Goal: Task Accomplishment & Management: Use online tool/utility

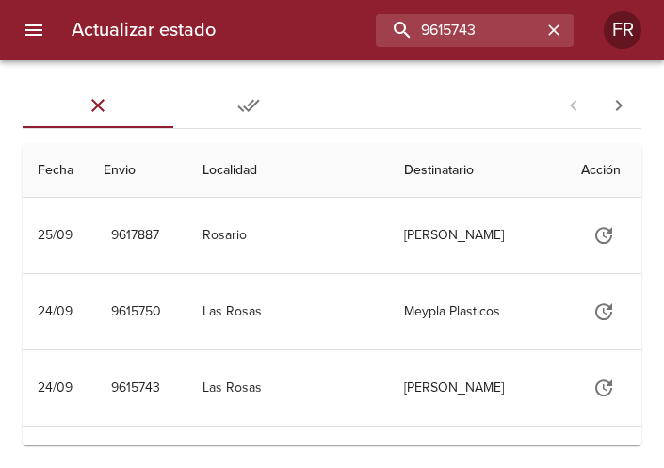
type input "9615743"
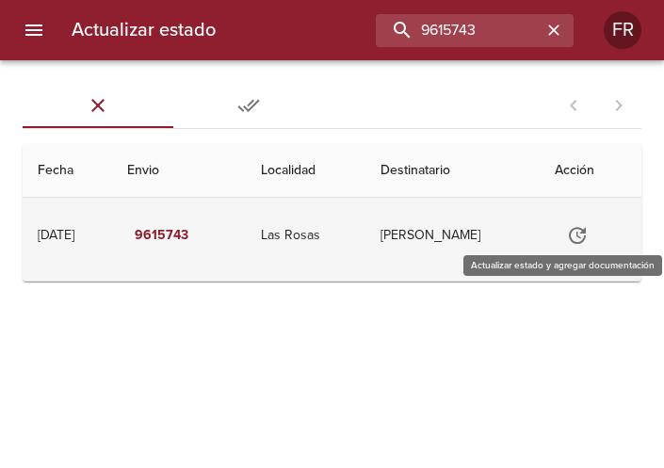
click at [576, 235] on icon "Tabla de envíos del cliente" at bounding box center [577, 235] width 23 height 23
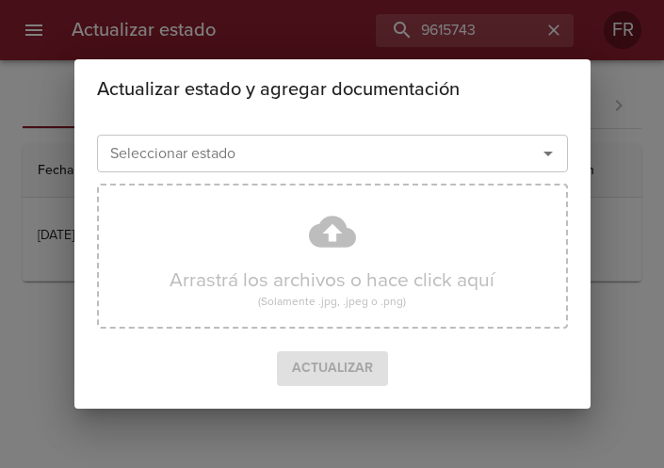
click at [549, 156] on icon "Abrir" at bounding box center [548, 153] width 23 height 23
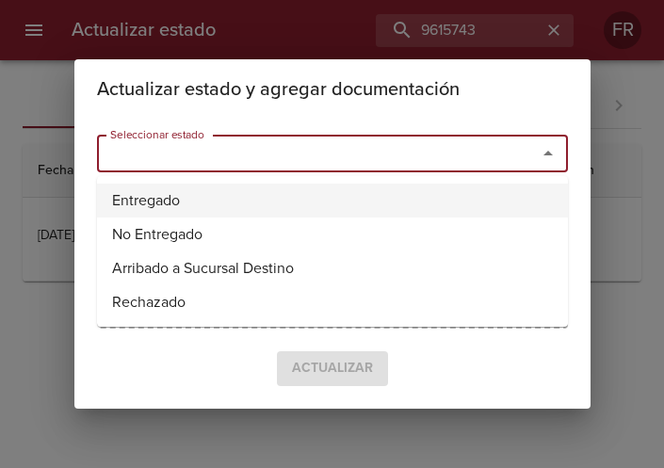
click at [392, 196] on li "Entregado" at bounding box center [332, 201] width 471 height 34
type input "Entregado"
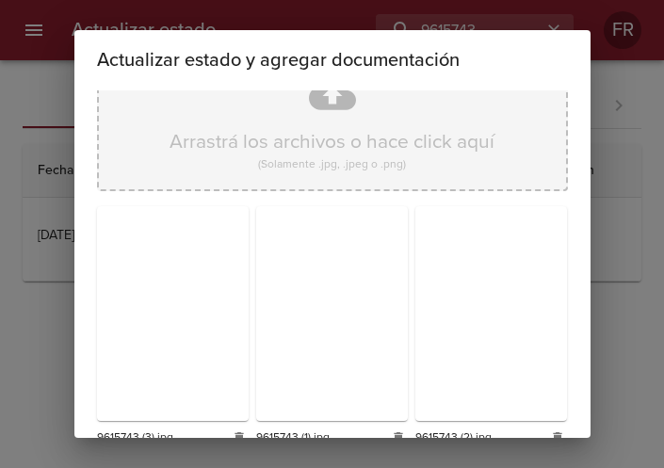
scroll to position [269, 0]
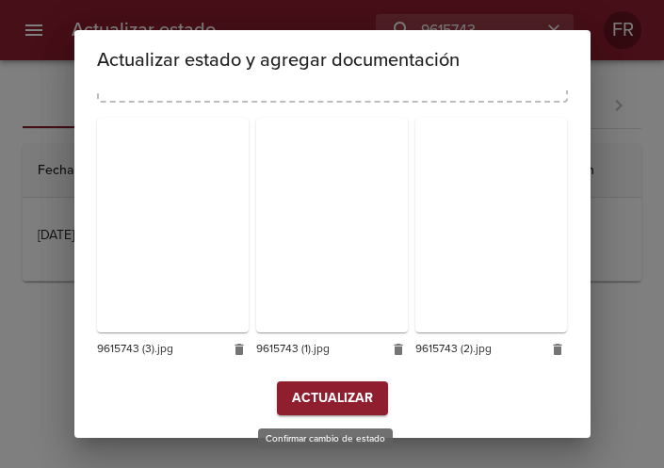
click at [332, 408] on span "Actualizar" at bounding box center [332, 399] width 81 height 24
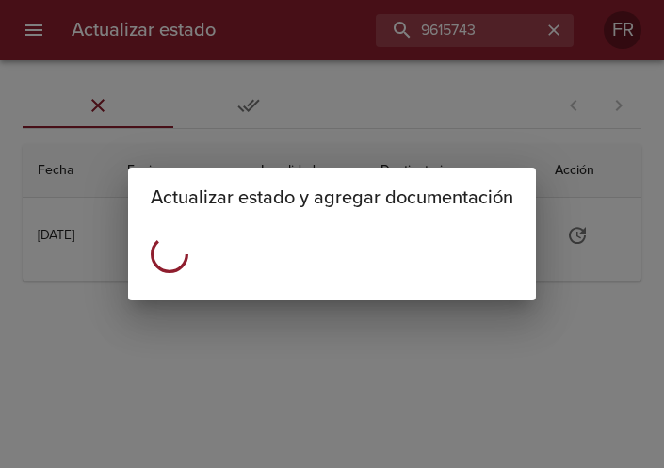
scroll to position [0, 0]
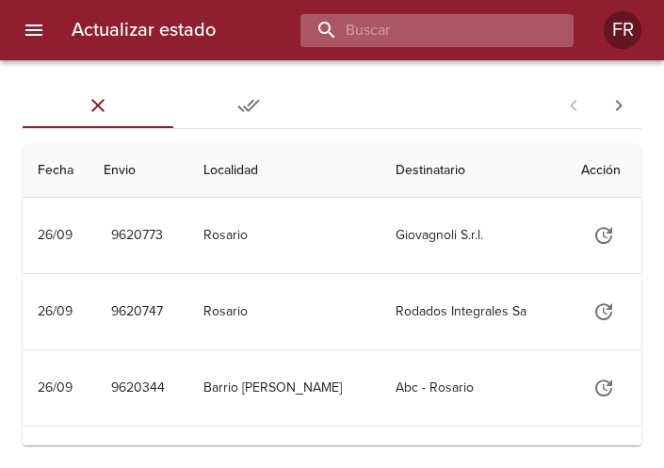
click at [476, 35] on input "buscar" at bounding box center [421, 30] width 241 height 33
type input "9565984"
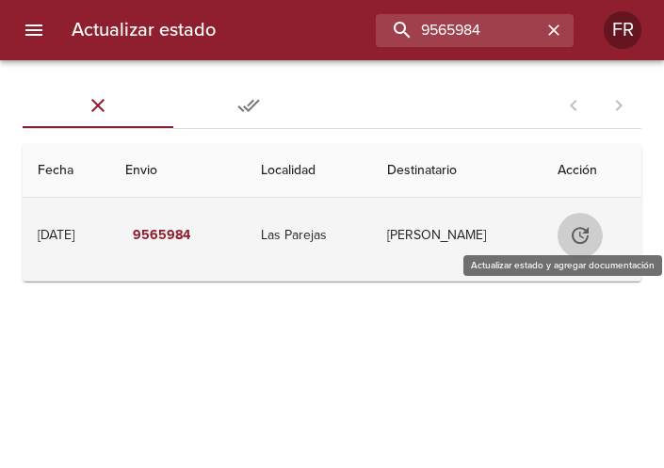
click at [592, 241] on icon "Tabla de envíos del cliente" at bounding box center [580, 235] width 23 height 23
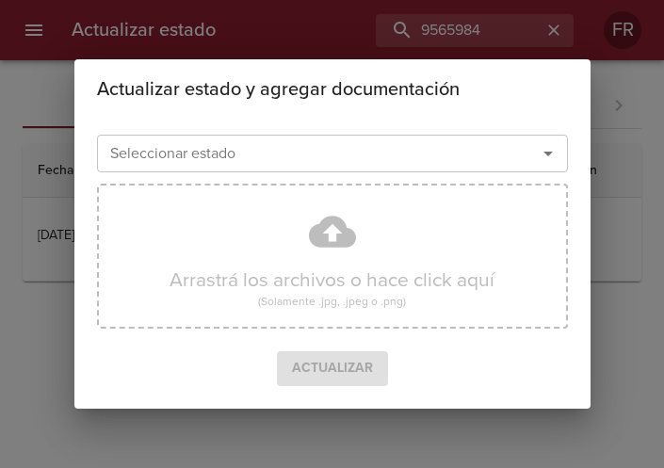
click at [548, 156] on icon "Abrir" at bounding box center [548, 153] width 23 height 23
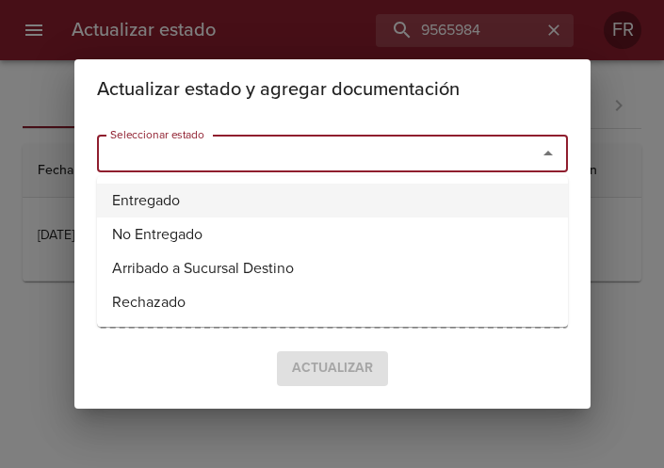
click at [263, 189] on li "Entregado" at bounding box center [332, 201] width 471 height 34
type input "Entregado"
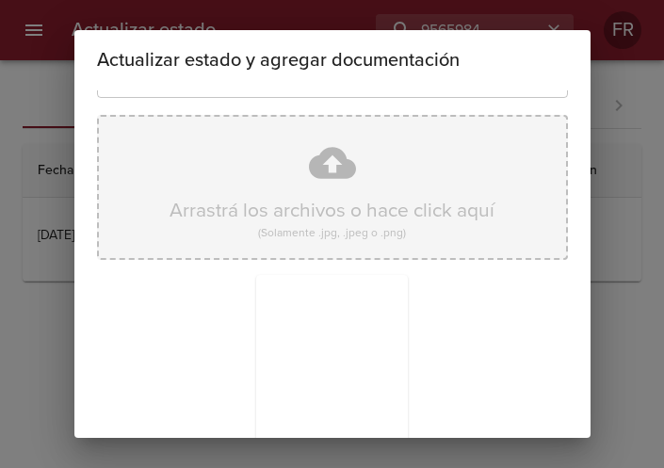
scroll to position [269, 0]
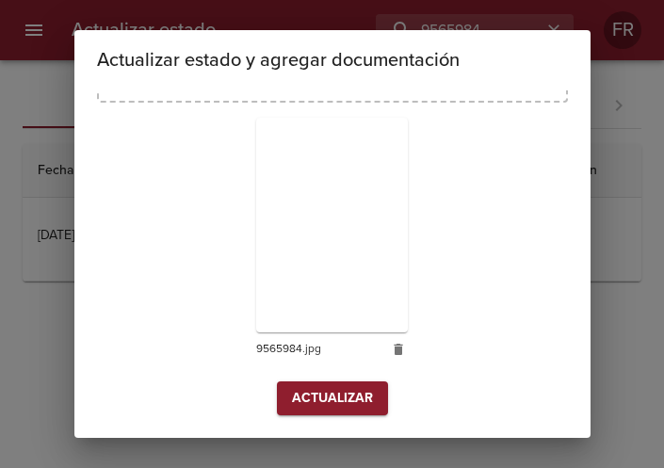
click at [315, 393] on span "Actualizar" at bounding box center [332, 399] width 81 height 24
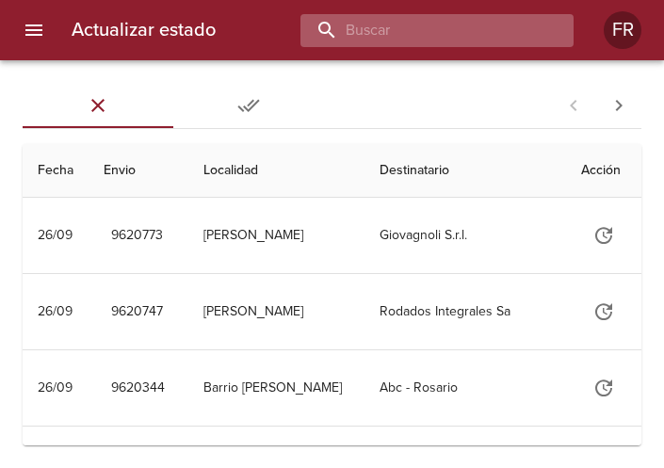
click at [475, 45] on input "buscar" at bounding box center [421, 30] width 241 height 33
type input "9579129"
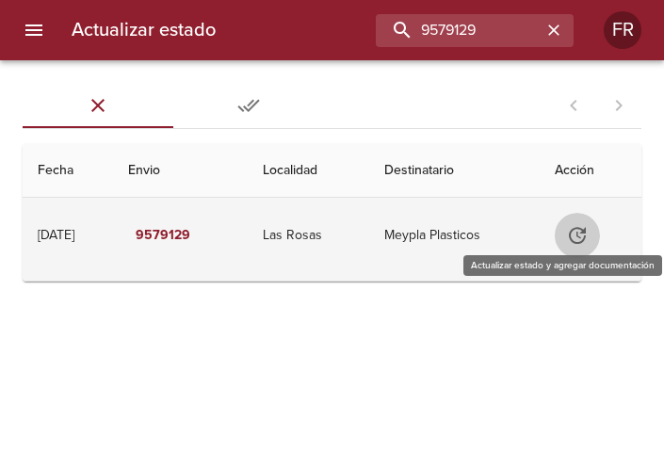
click at [586, 239] on icon "Tabla de envíos del cliente" at bounding box center [577, 235] width 17 height 17
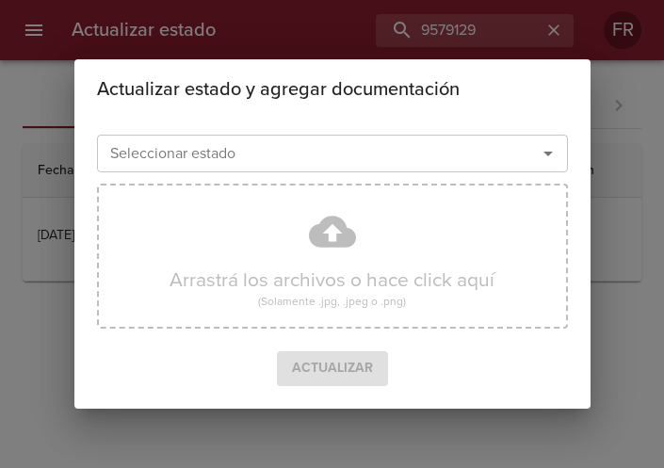
click at [542, 157] on icon "Abrir" at bounding box center [548, 153] width 23 height 23
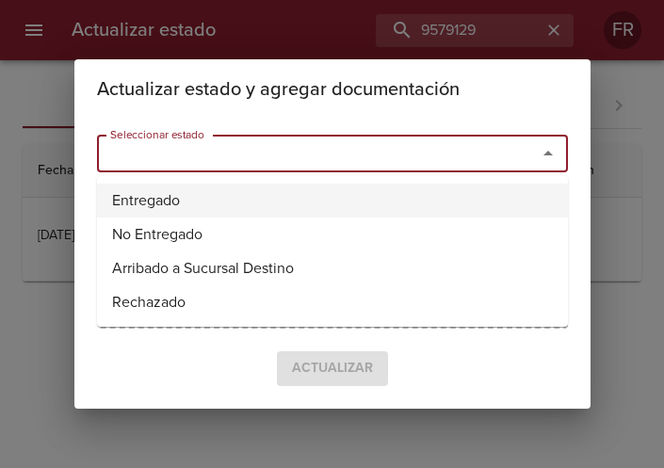
click at [250, 189] on li "Entregado" at bounding box center [332, 201] width 471 height 34
type input "Entregado"
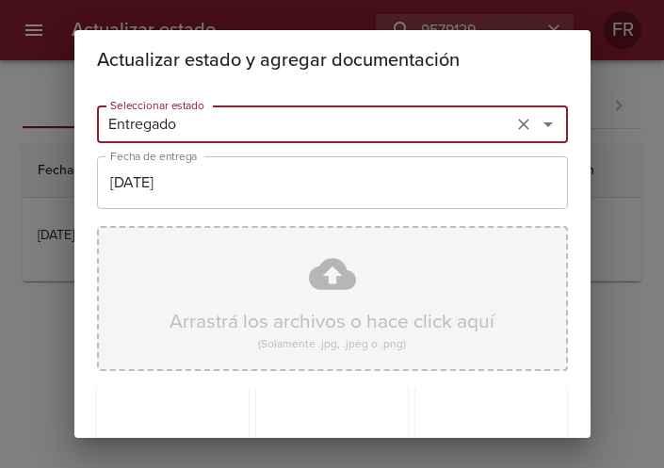
scroll to position [269, 0]
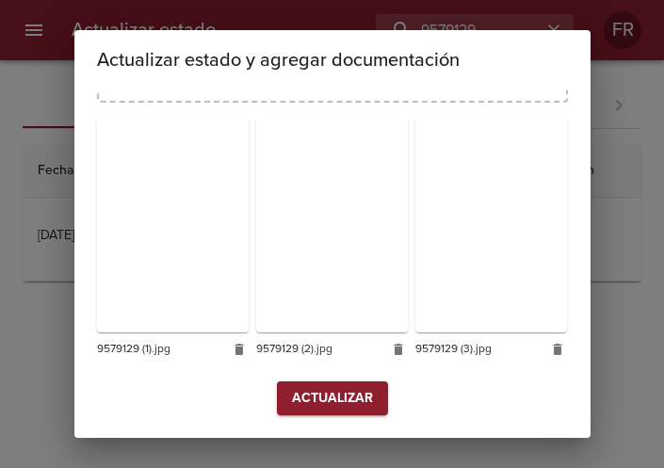
click at [326, 404] on span "Actualizar" at bounding box center [332, 399] width 81 height 24
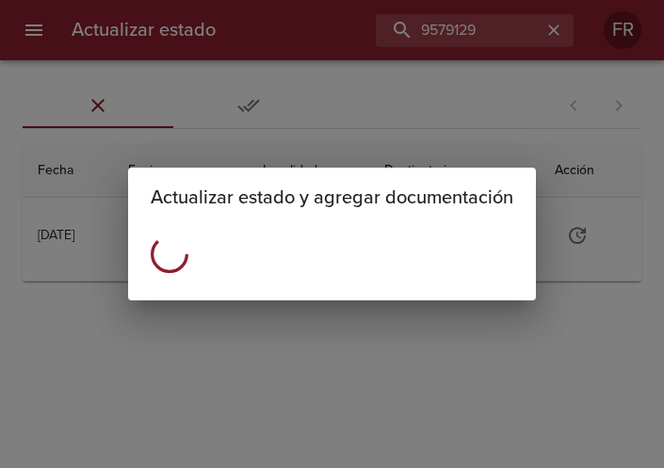
scroll to position [0, 0]
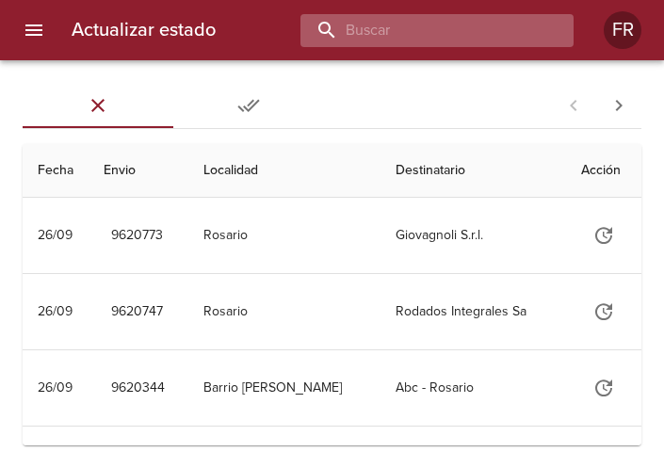
click at [446, 41] on input "buscar" at bounding box center [421, 30] width 241 height 33
type input "9618654"
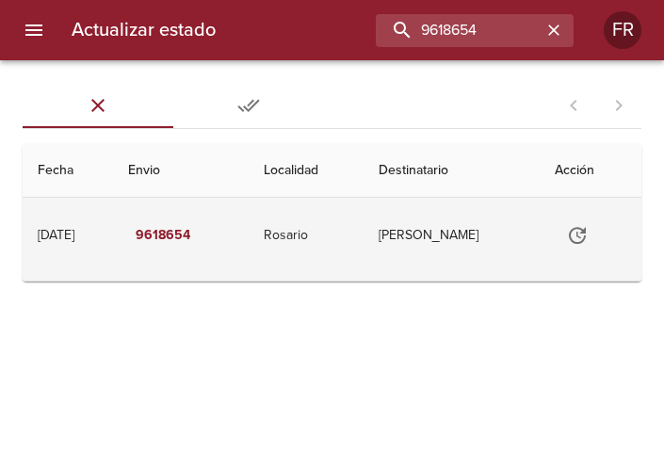
click at [590, 240] on button "Tabla de envíos del cliente" at bounding box center [577, 235] width 45 height 45
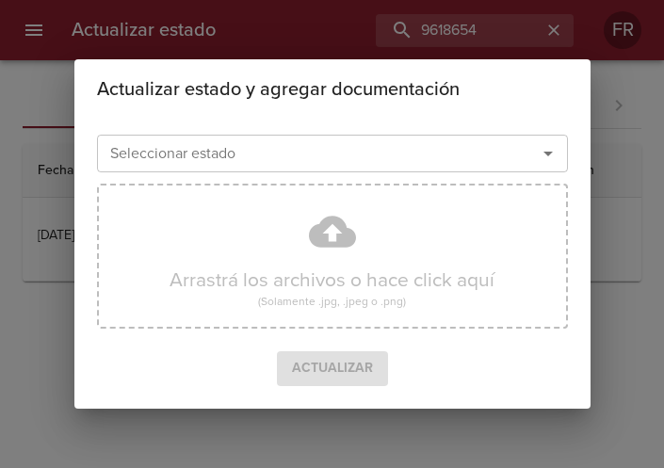
click at [536, 139] on div "Seleccionar estado" at bounding box center [332, 154] width 471 height 38
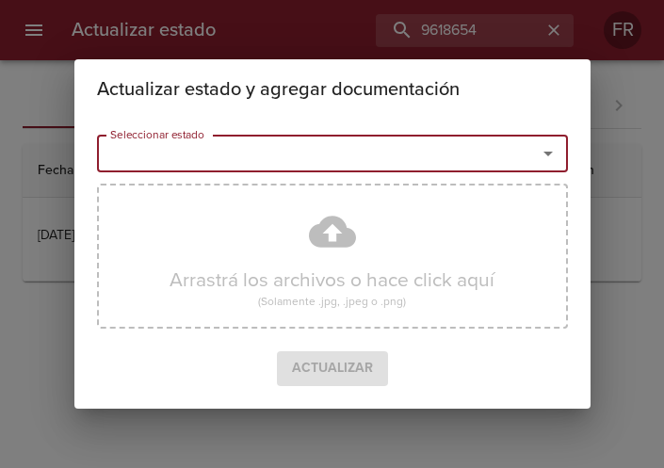
click at [545, 149] on icon "Abrir" at bounding box center [548, 153] width 23 height 23
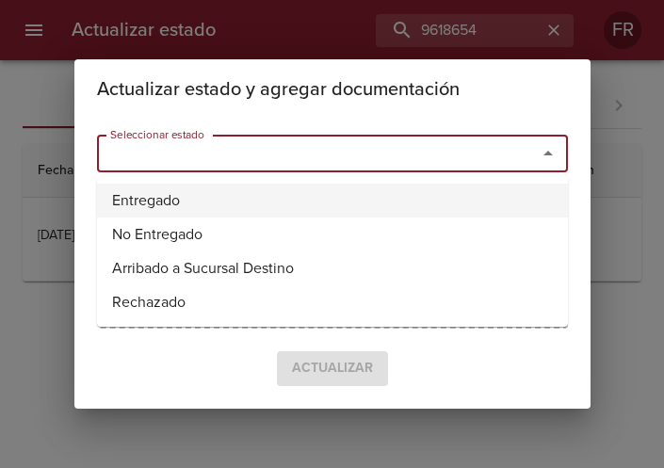
click at [203, 191] on li "Entregado" at bounding box center [332, 201] width 471 height 34
type input "Entregado"
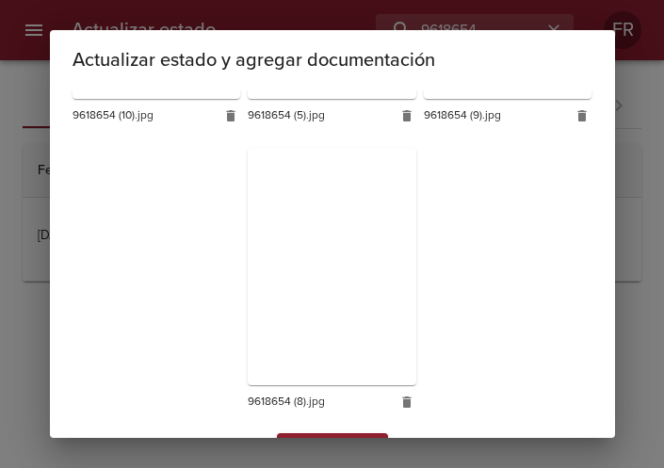
scroll to position [1124, 0]
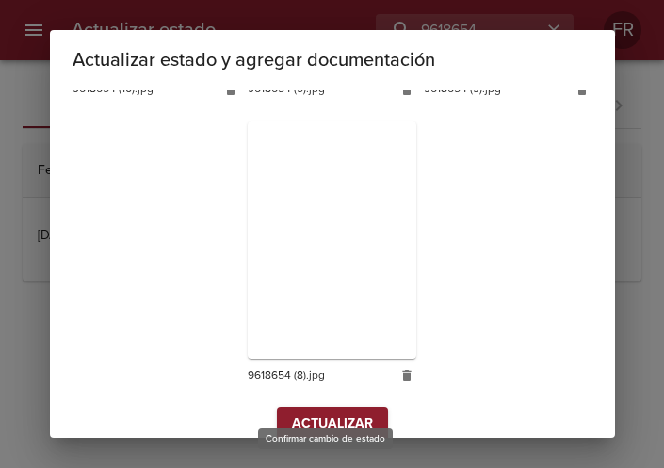
click at [315, 413] on span "Actualizar" at bounding box center [332, 425] width 81 height 24
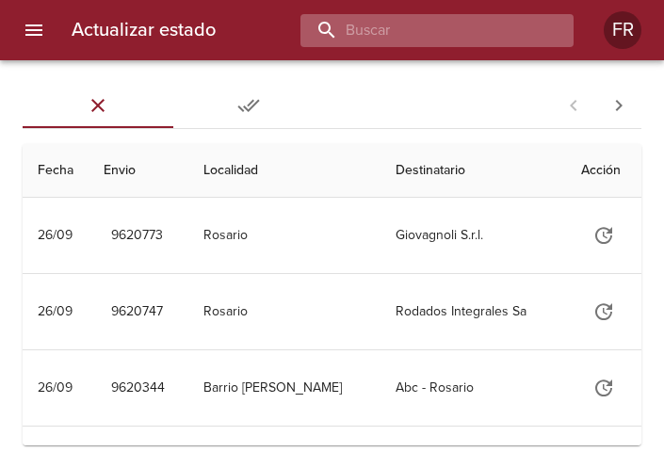
click at [463, 34] on input "buscar" at bounding box center [421, 30] width 241 height 33
type input "9618654"
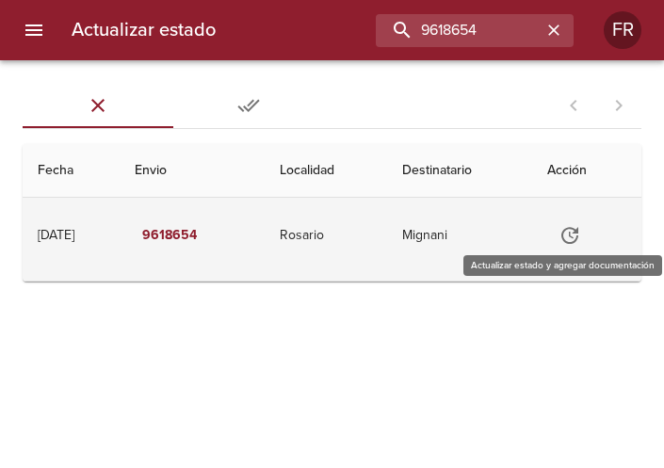
click at [581, 239] on icon "Tabla de envíos del cliente" at bounding box center [570, 235] width 23 height 23
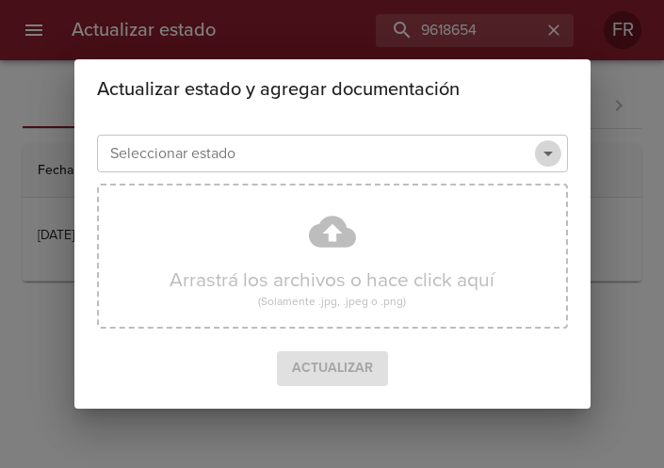
click at [547, 160] on icon "Abrir" at bounding box center [548, 153] width 23 height 23
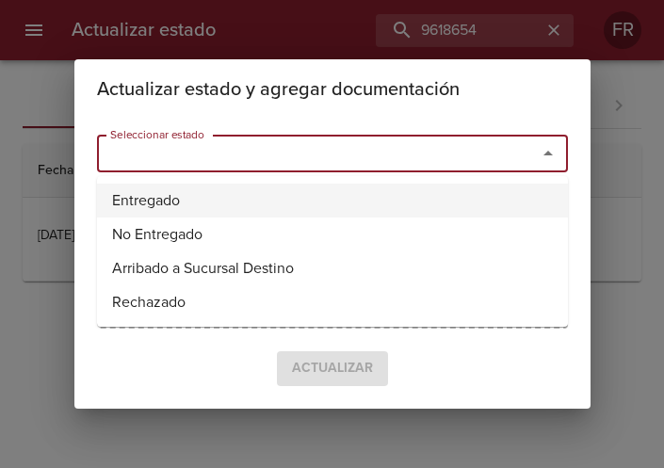
click at [165, 199] on li "Entregado" at bounding box center [332, 201] width 471 height 34
type input "Entregado"
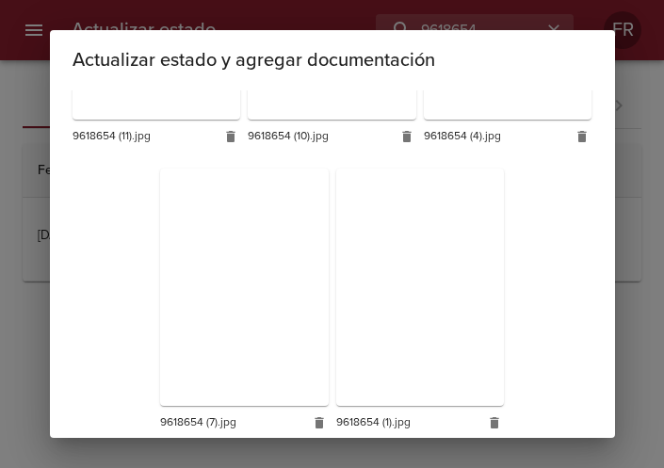
scroll to position [1124, 0]
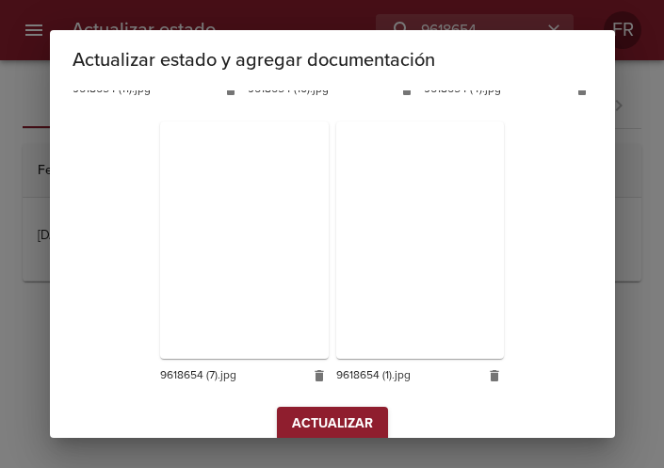
click at [334, 413] on span "Actualizar" at bounding box center [332, 425] width 81 height 24
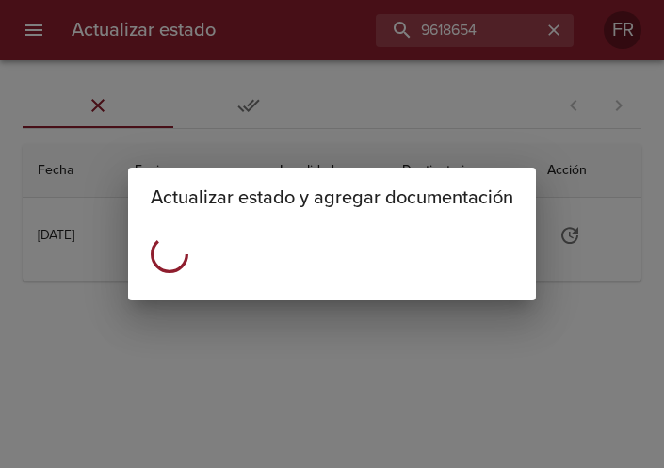
scroll to position [0, 0]
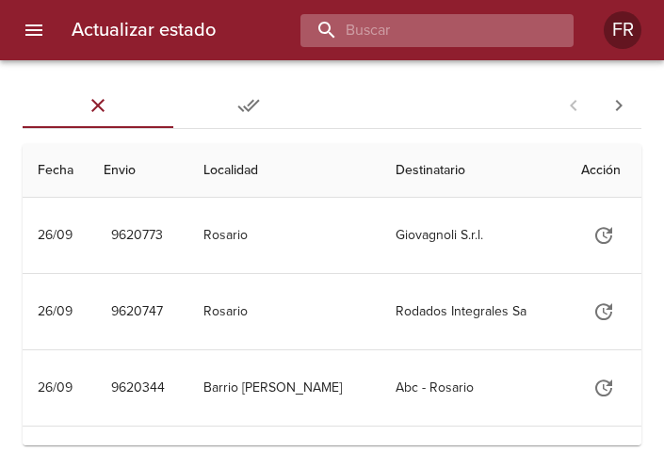
click at [467, 41] on input "buscar" at bounding box center [421, 30] width 241 height 33
type input "9615643"
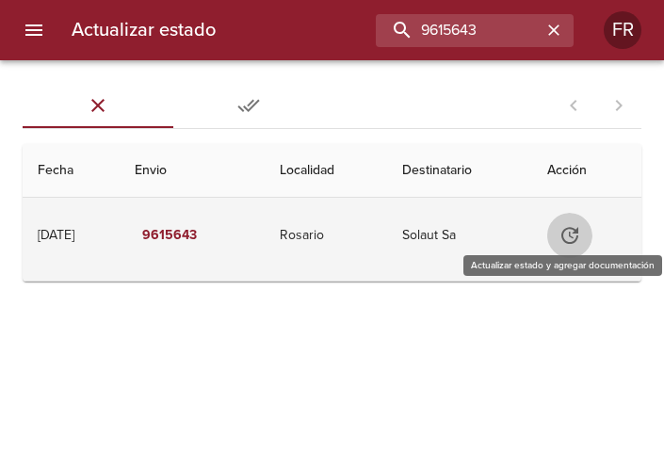
click at [575, 237] on icon "Tabla de envíos del cliente" at bounding box center [570, 235] width 23 height 23
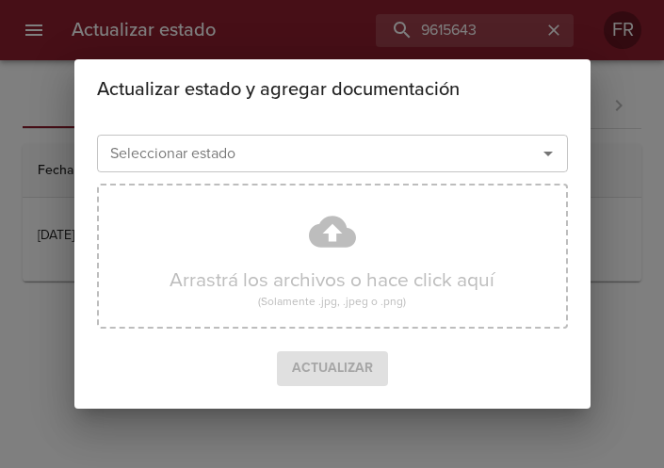
click at [555, 154] on icon "Abrir" at bounding box center [548, 153] width 23 height 23
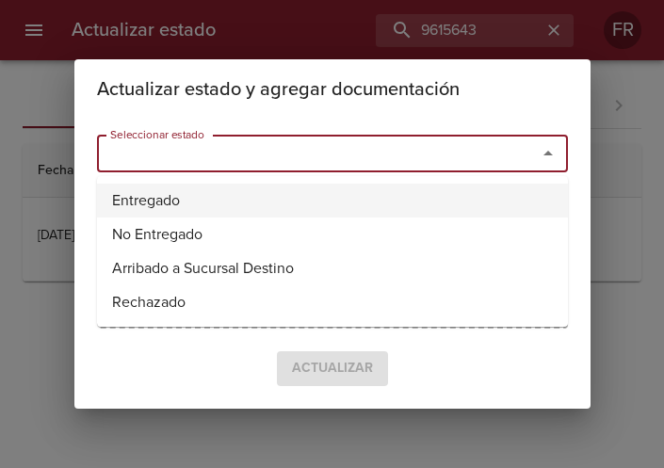
click at [290, 204] on li "Entregado" at bounding box center [332, 201] width 471 height 34
type input "Entregado"
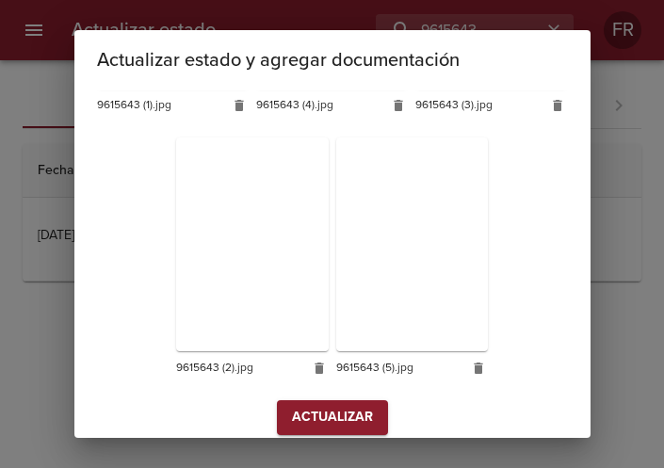
scroll to position [532, 0]
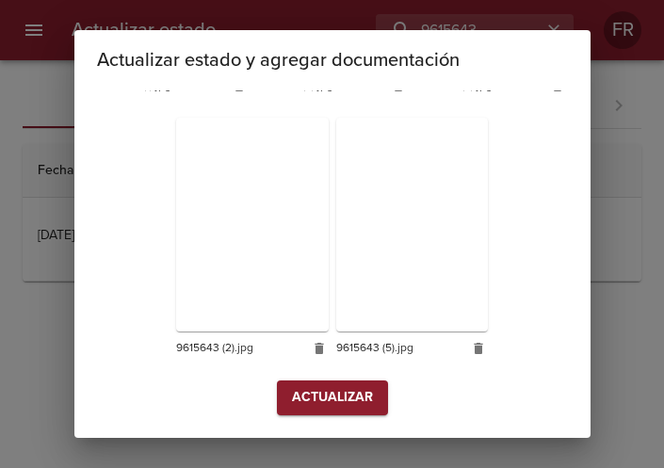
click at [328, 394] on span "Actualizar" at bounding box center [332, 398] width 81 height 24
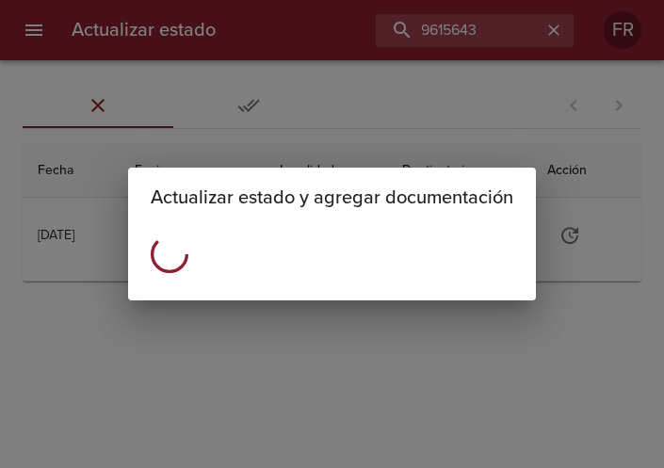
scroll to position [0, 0]
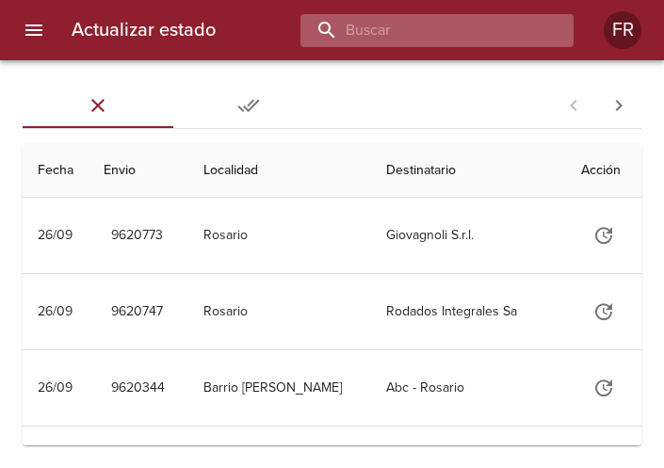
click at [435, 30] on input "buscar" at bounding box center [421, 30] width 241 height 33
type input "9572162"
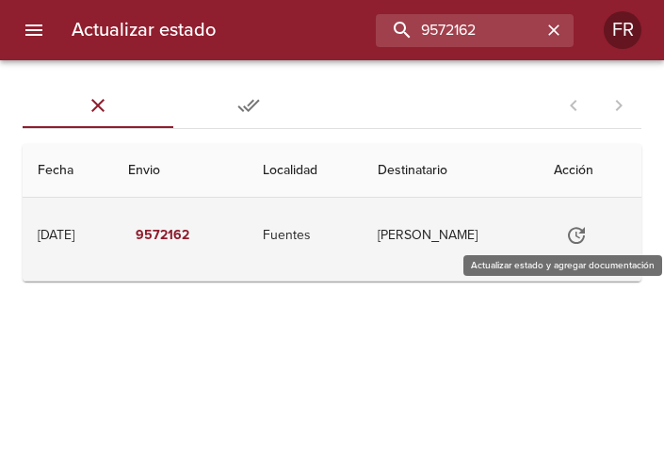
click at [585, 228] on icon "Tabla de envíos del cliente" at bounding box center [576, 235] width 17 height 17
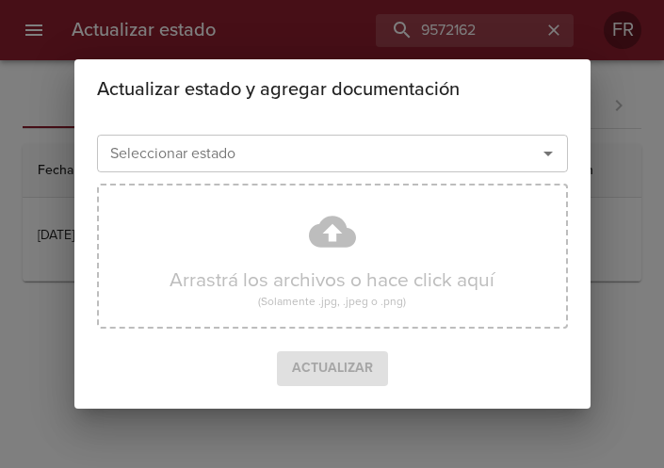
click at [552, 145] on icon "Abrir" at bounding box center [548, 153] width 23 height 23
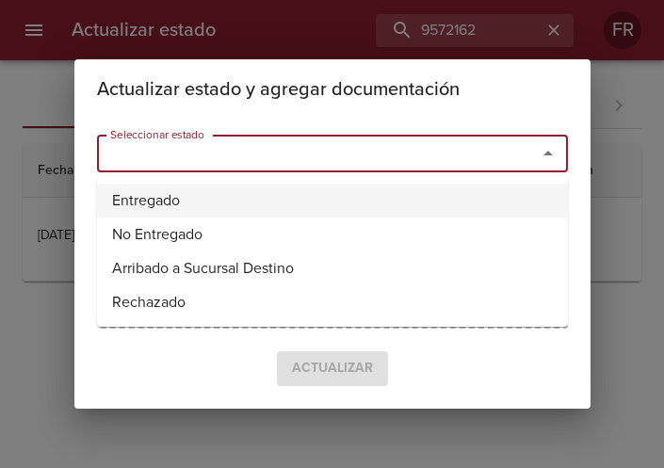
click at [285, 196] on li "Entregado" at bounding box center [332, 201] width 471 height 34
type input "Entregado"
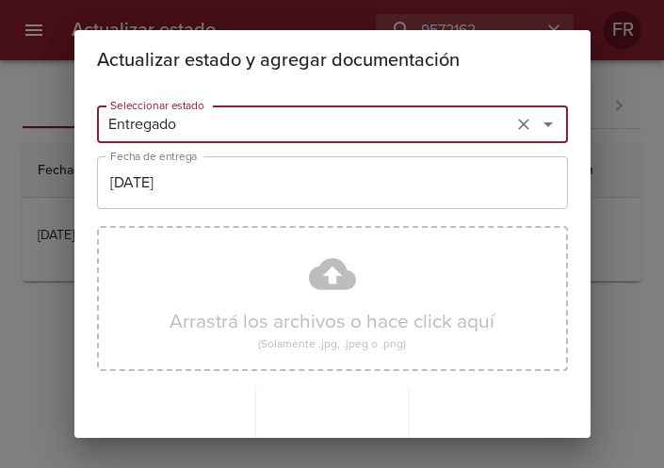
scroll to position [269, 0]
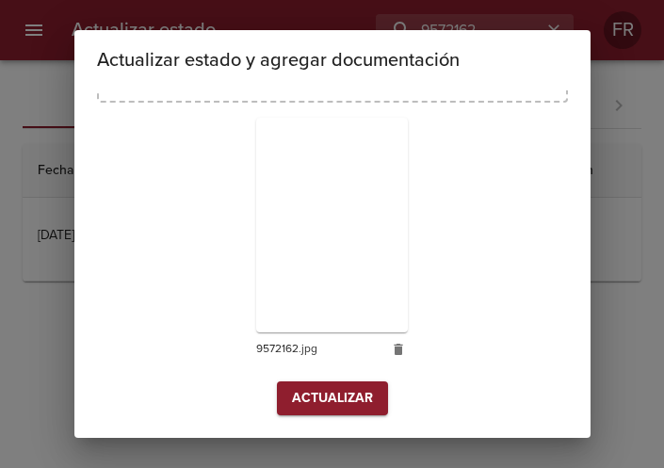
click at [311, 393] on span "Actualizar" at bounding box center [332, 399] width 81 height 24
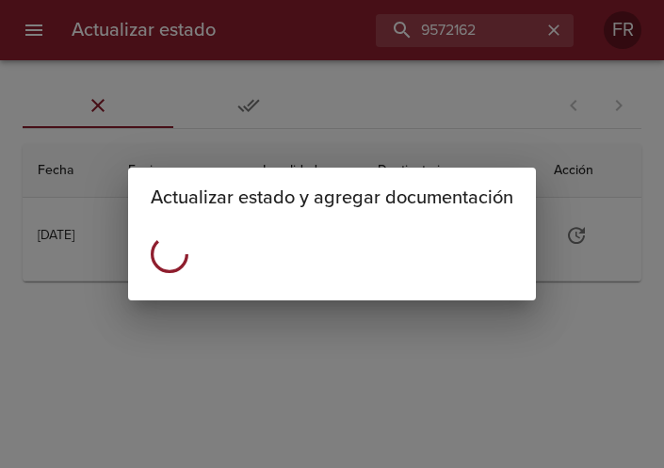
scroll to position [0, 0]
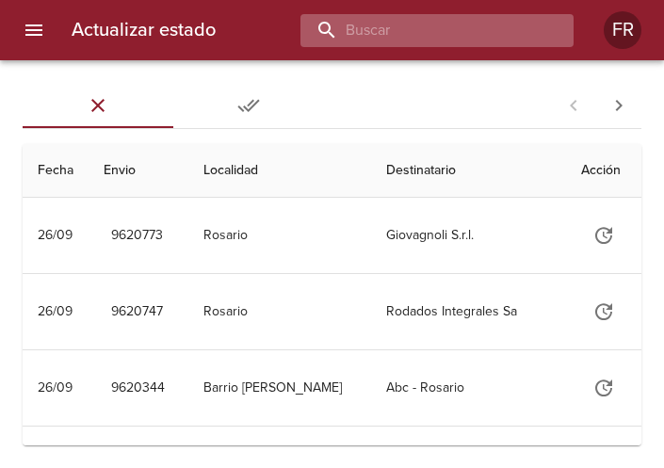
click at [416, 36] on input "buscar" at bounding box center [421, 30] width 241 height 33
type input "9547882"
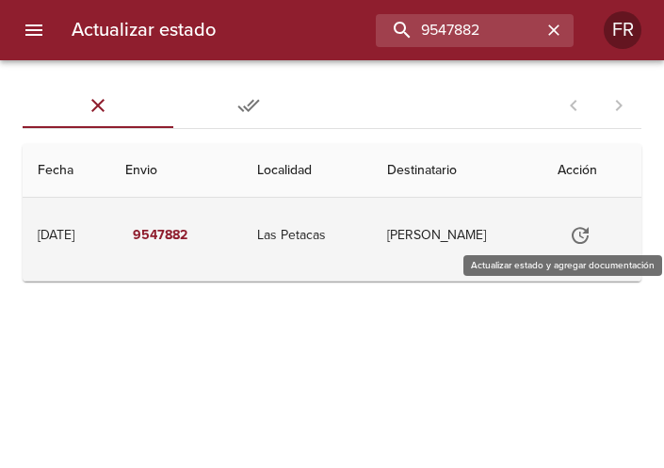
click at [586, 236] on icon "Tabla de envíos del cliente" at bounding box center [580, 235] width 23 height 23
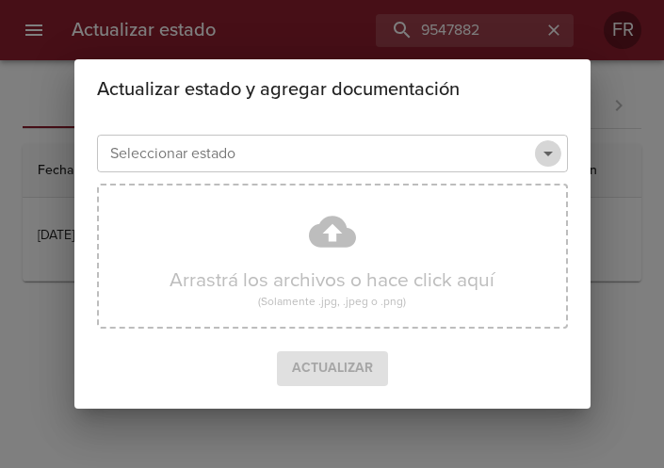
click at [557, 158] on icon "Abrir" at bounding box center [548, 153] width 23 height 23
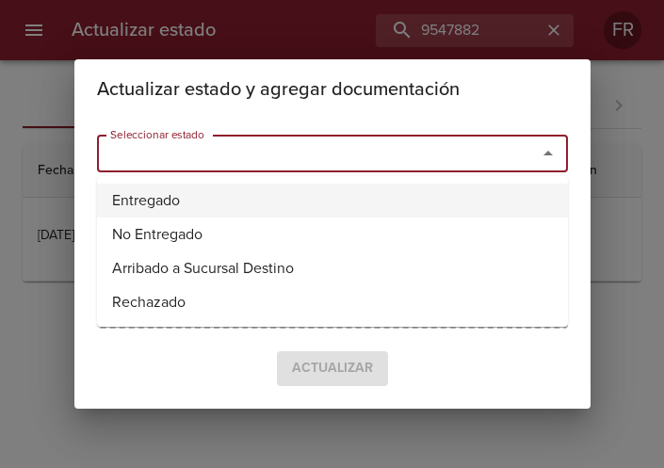
click at [186, 195] on li "Entregado" at bounding box center [332, 201] width 471 height 34
type input "Entregado"
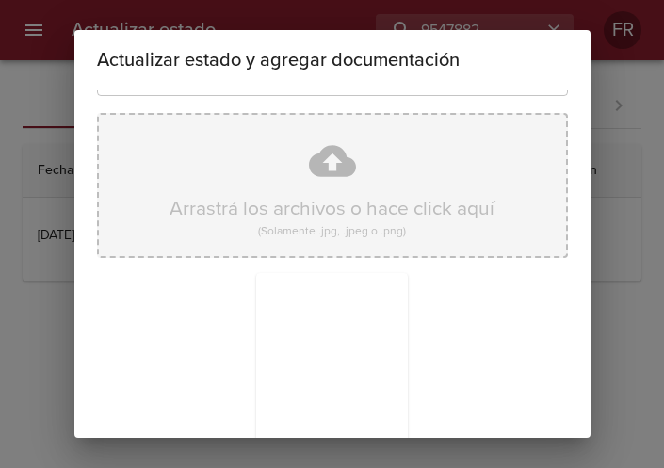
scroll to position [269, 0]
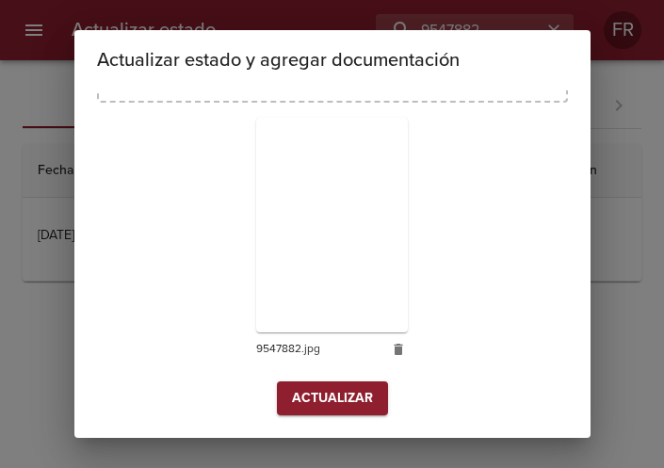
click at [330, 392] on span "Actualizar" at bounding box center [332, 399] width 81 height 24
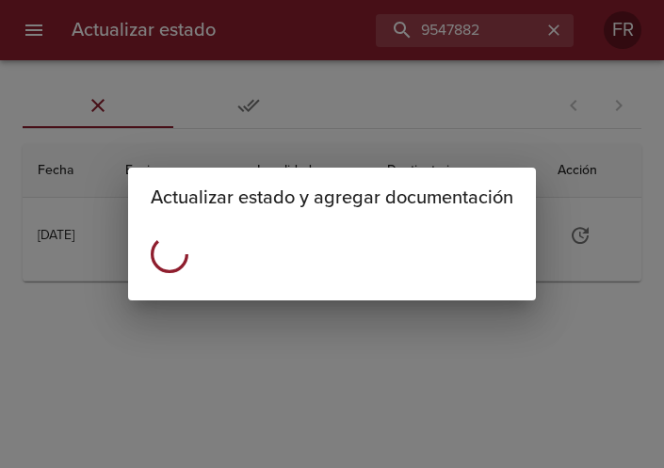
scroll to position [0, 0]
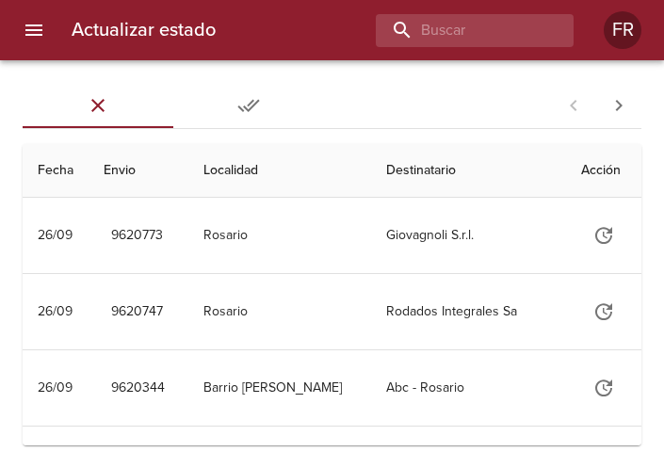
click at [444, 49] on div "Actualizar estado FR" at bounding box center [332, 30] width 664 height 60
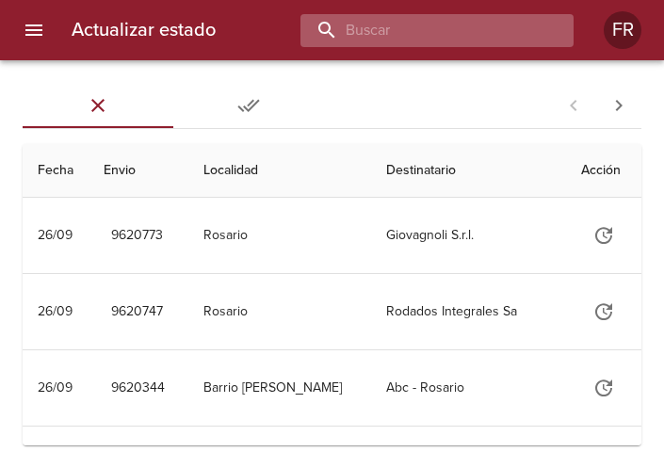
click at [448, 39] on input "buscar" at bounding box center [421, 30] width 241 height 33
type input "9602639"
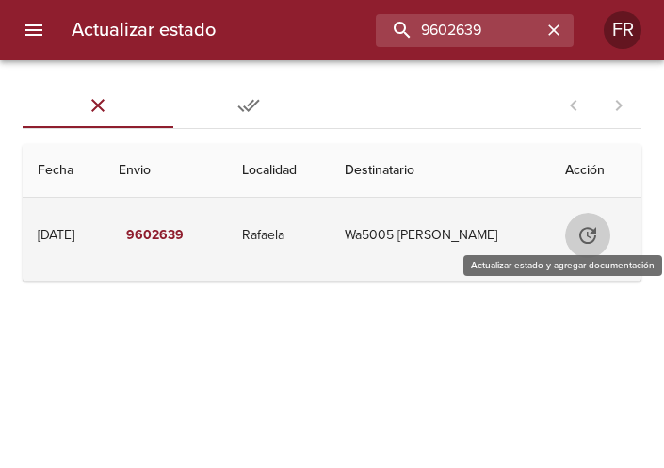
click at [599, 237] on icon "Tabla de envíos del cliente" at bounding box center [588, 235] width 23 height 23
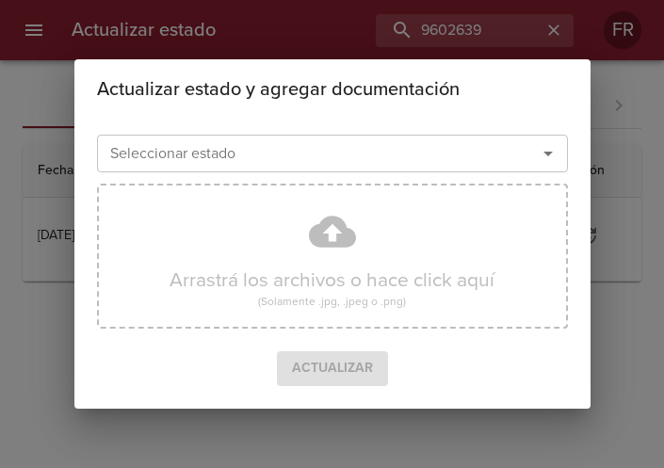
click at [545, 157] on icon "Abrir" at bounding box center [548, 153] width 23 height 23
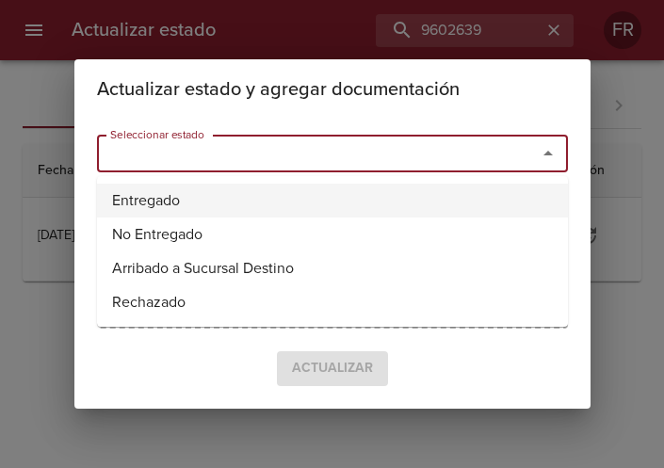
click at [242, 188] on li "Entregado" at bounding box center [332, 201] width 471 height 34
type input "Entregado"
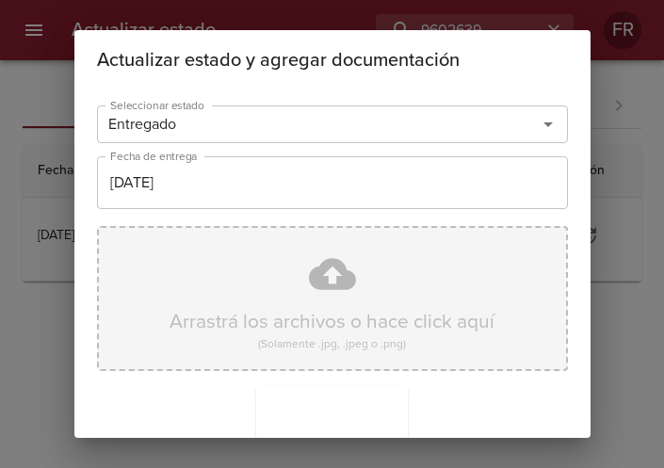
drag, startPoint x: 216, startPoint y: 304, endPoint x: 139, endPoint y: 305, distance: 77.3
click at [139, 305] on div "Arrastrá los archivos o hace click aquí (Solamente .jpg, .jpeg o .png)" at bounding box center [332, 298] width 471 height 145
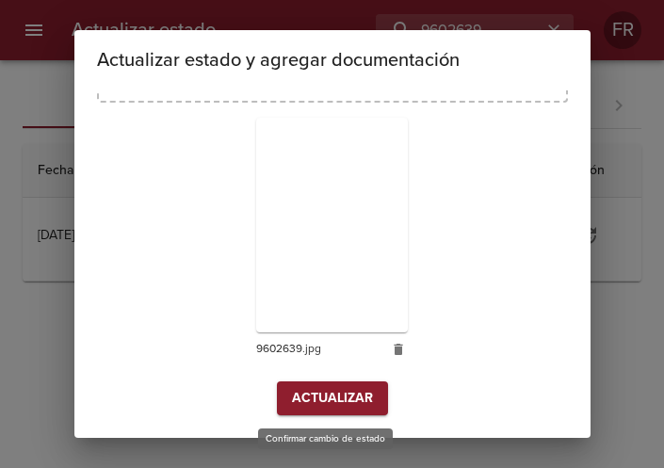
click at [308, 398] on span "Actualizar" at bounding box center [332, 399] width 81 height 24
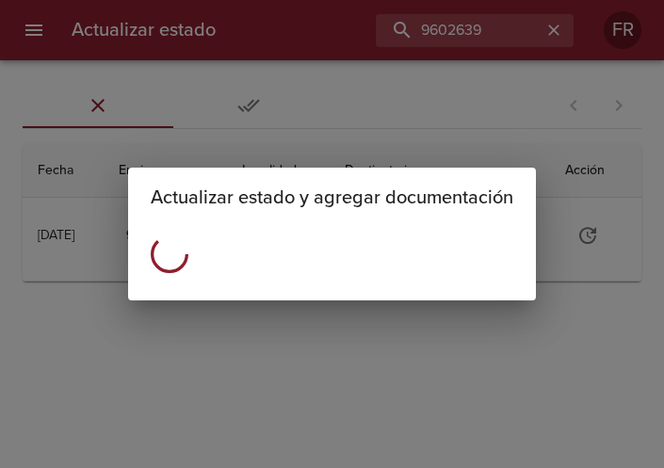
scroll to position [0, 0]
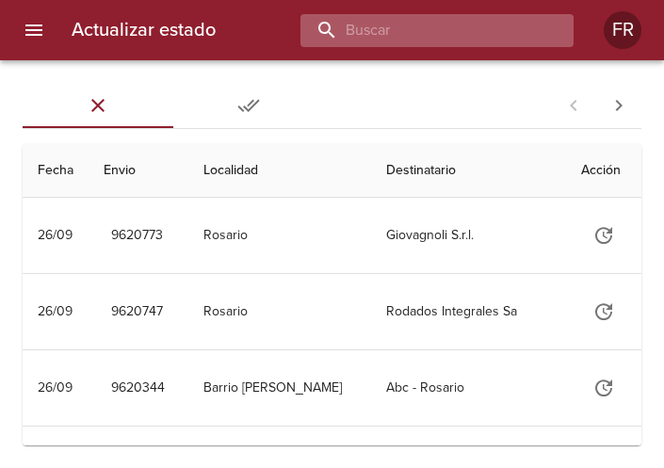
click at [405, 35] on input "buscar" at bounding box center [421, 30] width 241 height 33
type input "9618661"
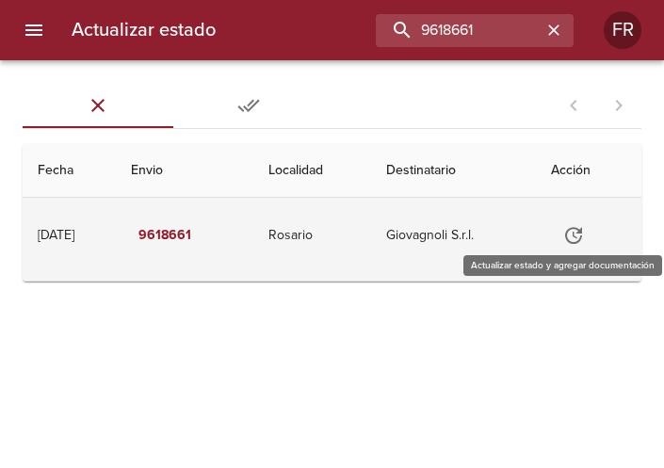
click at [578, 232] on icon "Tabla de envíos del cliente" at bounding box center [574, 235] width 23 height 23
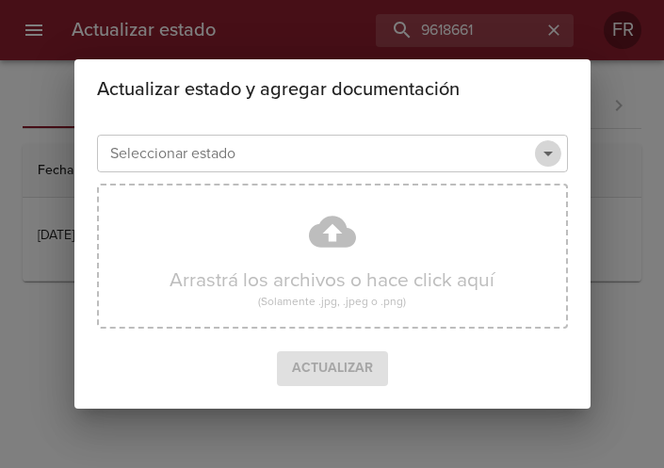
click at [547, 157] on icon "Abrir" at bounding box center [548, 153] width 23 height 23
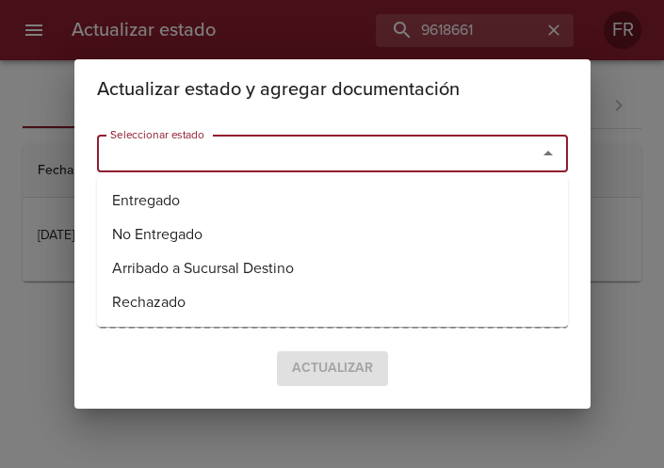
click at [359, 178] on ul "Entregado No Entregado Arribado a Sucursal Destino Rechazado" at bounding box center [332, 251] width 471 height 151
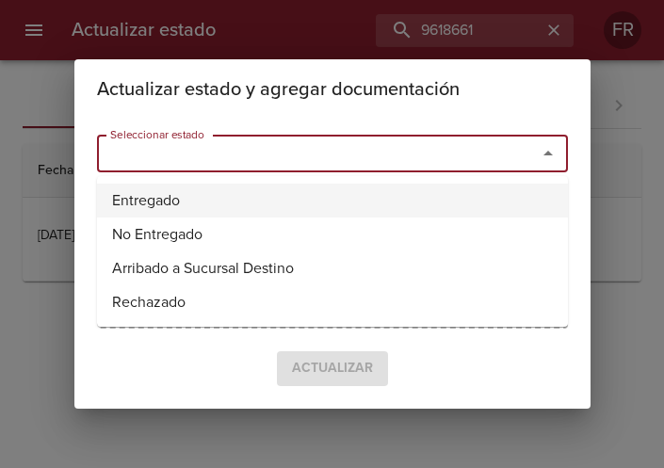
click at [304, 200] on li "Entregado" at bounding box center [332, 201] width 471 height 34
type input "Entregado"
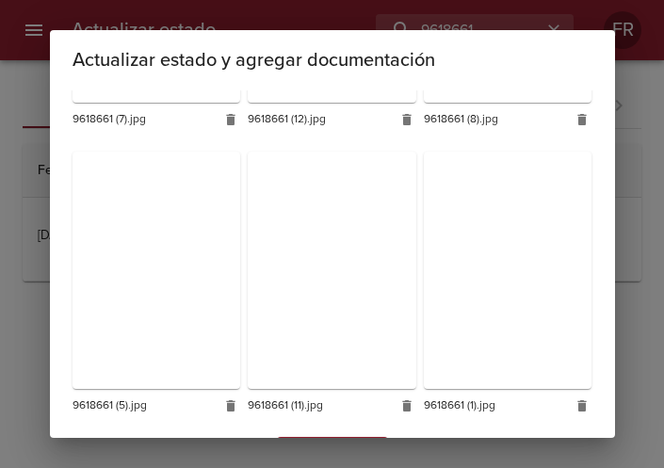
scroll to position [1124, 0]
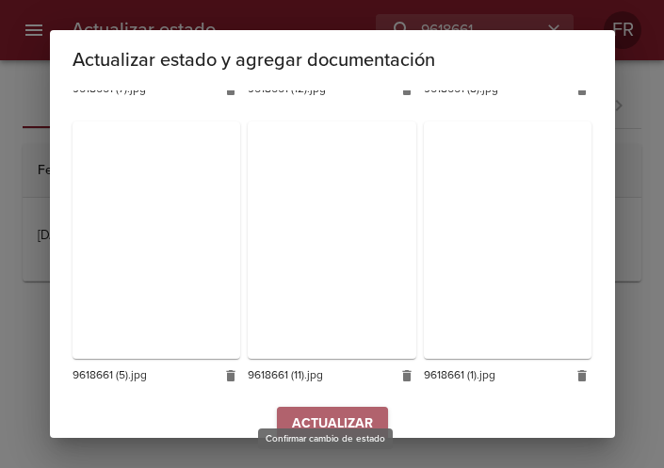
click at [304, 413] on span "Actualizar" at bounding box center [332, 425] width 81 height 24
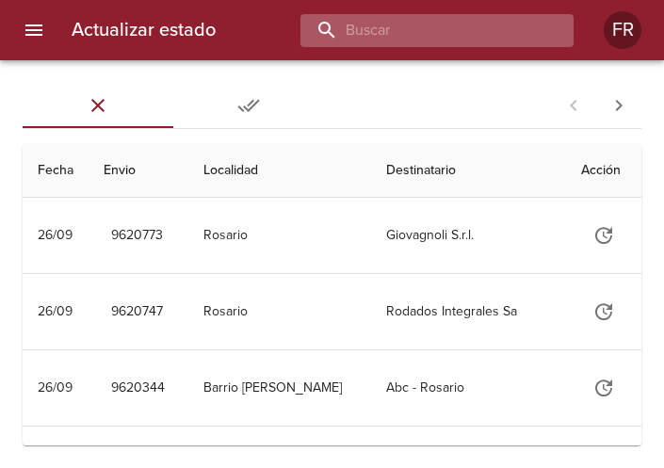
click at [419, 33] on input "buscar" at bounding box center [421, 30] width 241 height 33
type input "9619078"
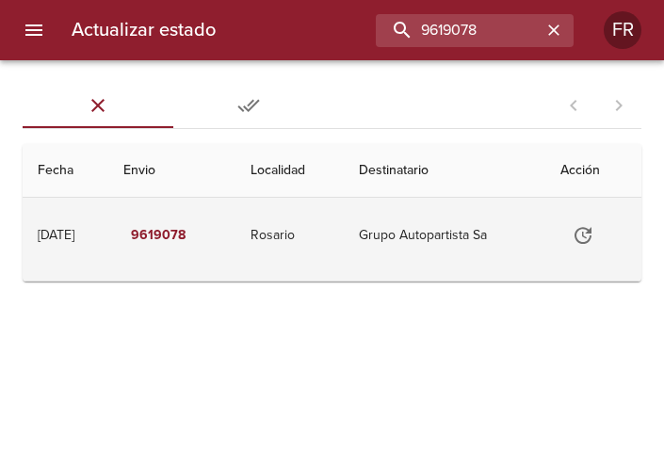
click at [585, 244] on icon "Tabla de envíos del cliente" at bounding box center [583, 235] width 23 height 23
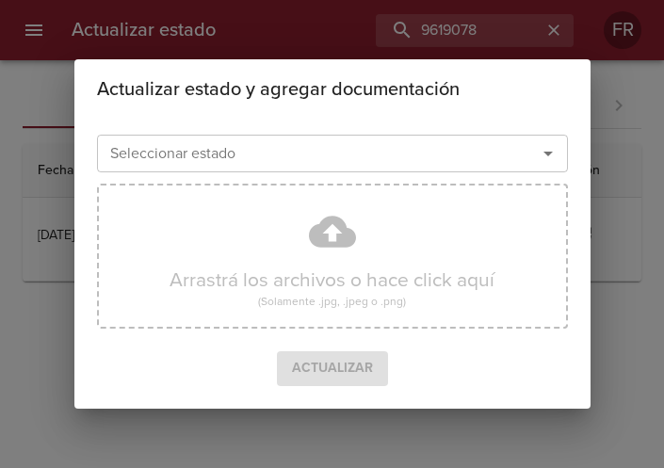
click at [547, 158] on icon "Abrir" at bounding box center [548, 153] width 23 height 23
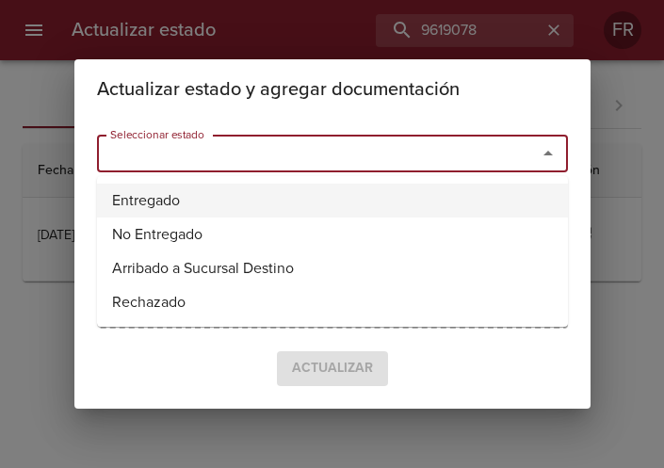
click at [198, 207] on li "Entregado" at bounding box center [332, 201] width 471 height 34
type input "Entregado"
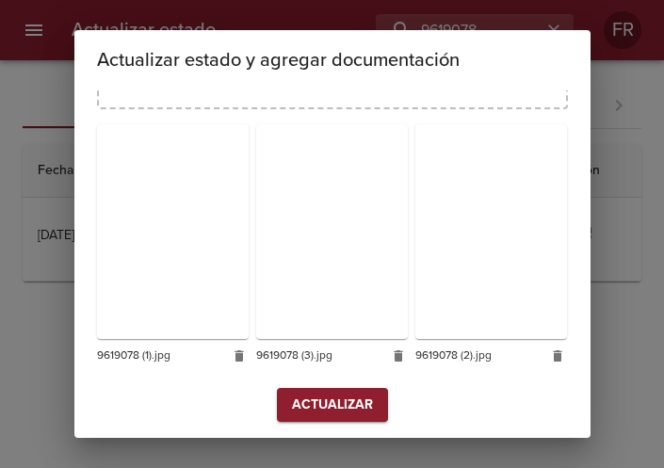
scroll to position [269, 0]
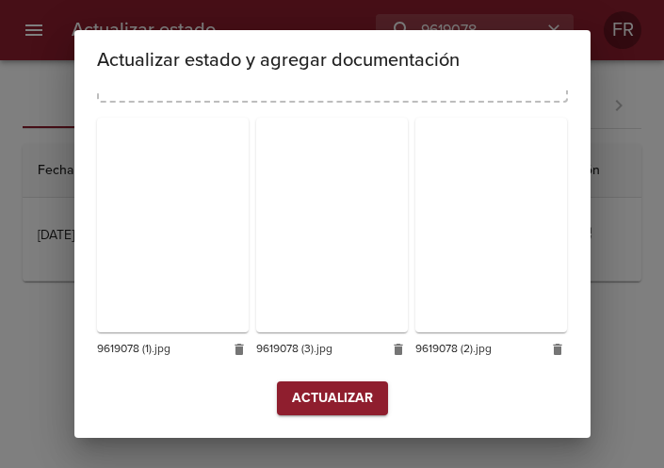
click at [295, 383] on button "Actualizar" at bounding box center [332, 399] width 111 height 35
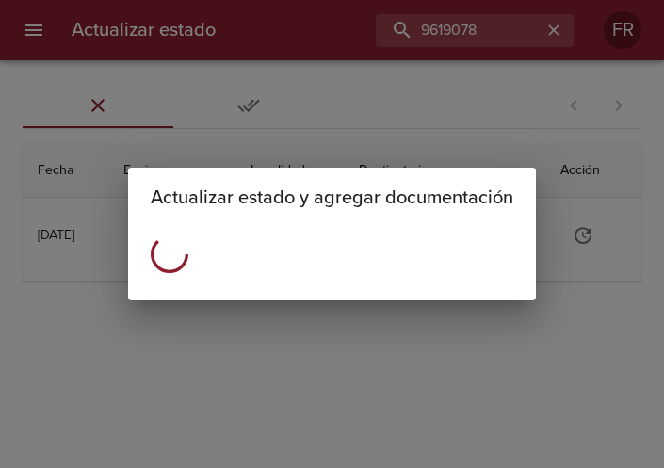
scroll to position [0, 0]
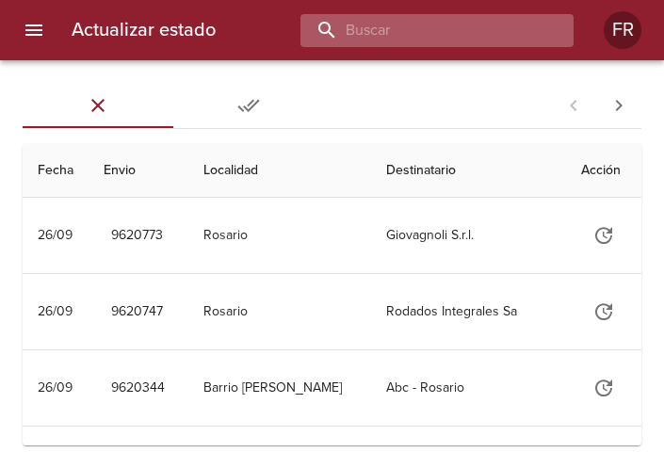
click at [440, 34] on input "buscar" at bounding box center [421, 30] width 241 height 33
type input "9618678"
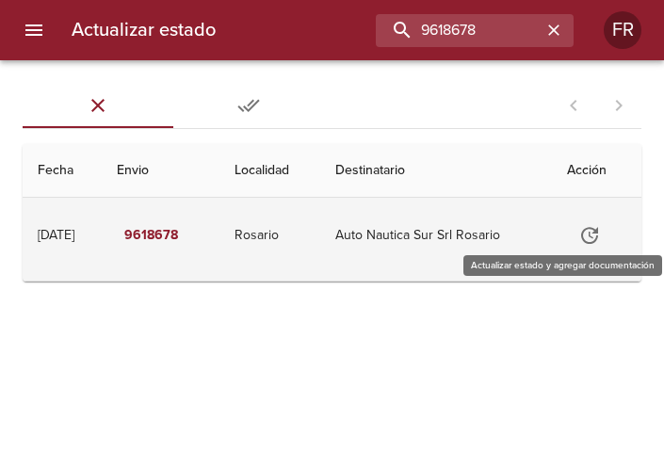
click at [584, 235] on icon "Tabla de envíos del cliente" at bounding box center [590, 235] width 23 height 23
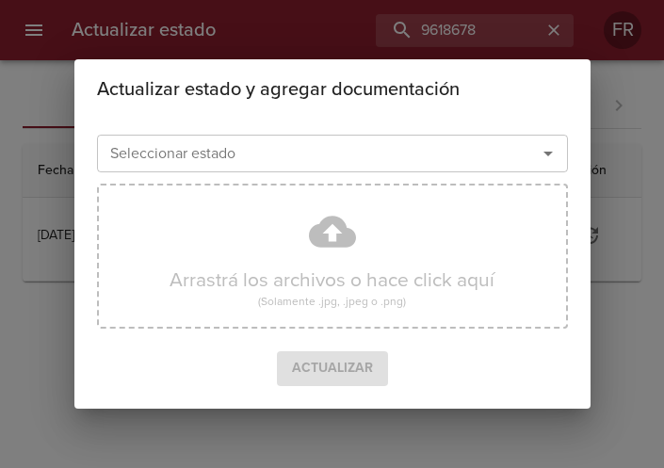
click at [551, 145] on icon "Abrir" at bounding box center [548, 153] width 23 height 23
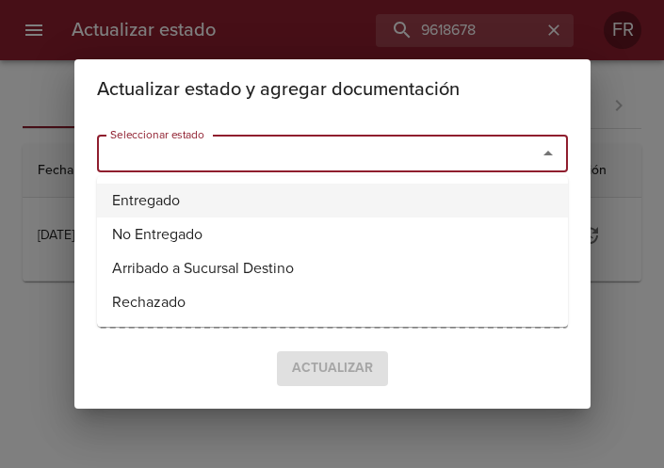
click at [258, 188] on li "Entregado" at bounding box center [332, 201] width 471 height 34
type input "Entregado"
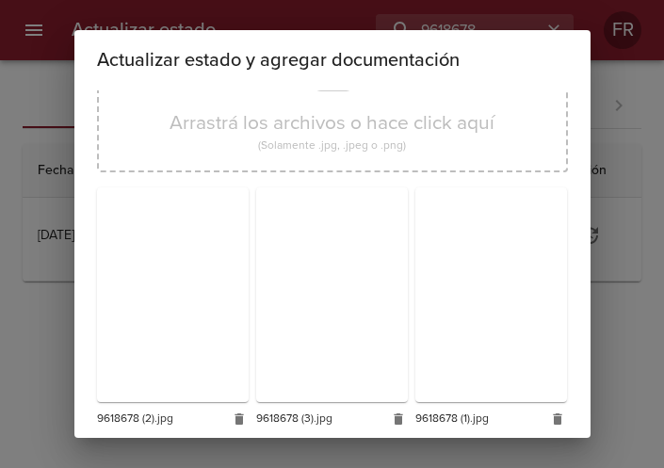
scroll to position [269, 0]
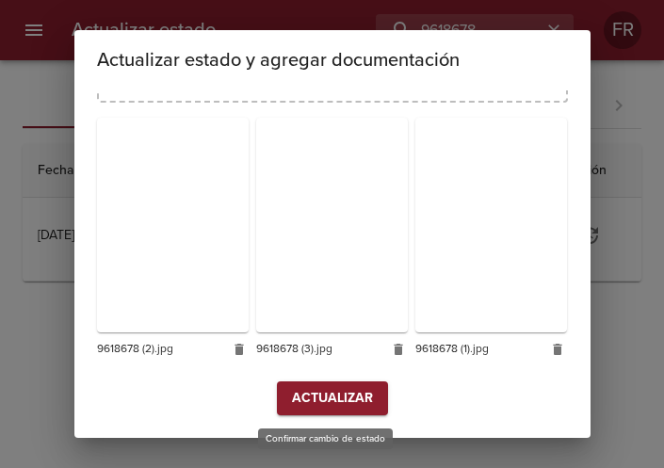
click at [293, 394] on span "Actualizar" at bounding box center [332, 399] width 81 height 24
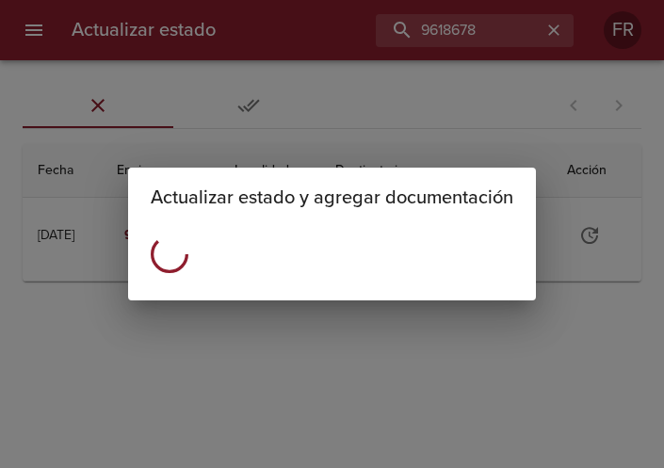
scroll to position [0, 0]
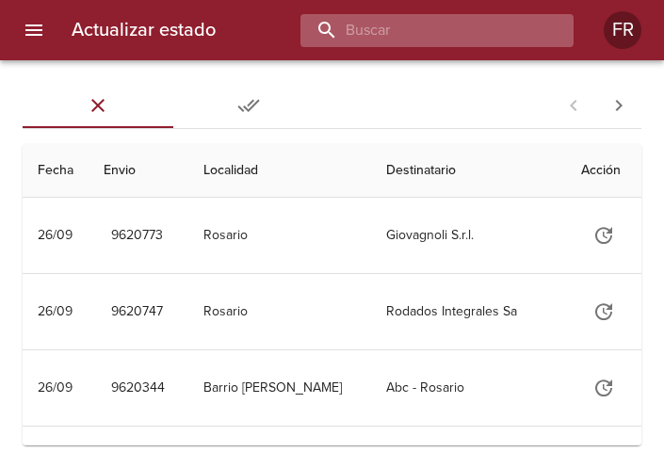
click at [416, 31] on input "buscar" at bounding box center [421, 30] width 241 height 33
type input "9615667"
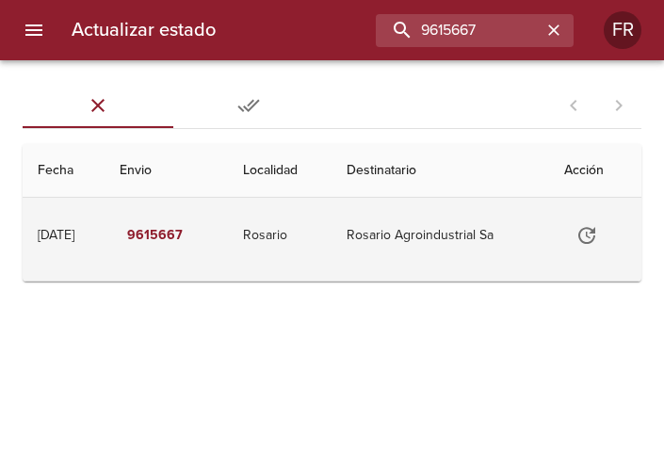
click at [588, 234] on icon "Tabla de envíos del cliente" at bounding box center [587, 235] width 23 height 23
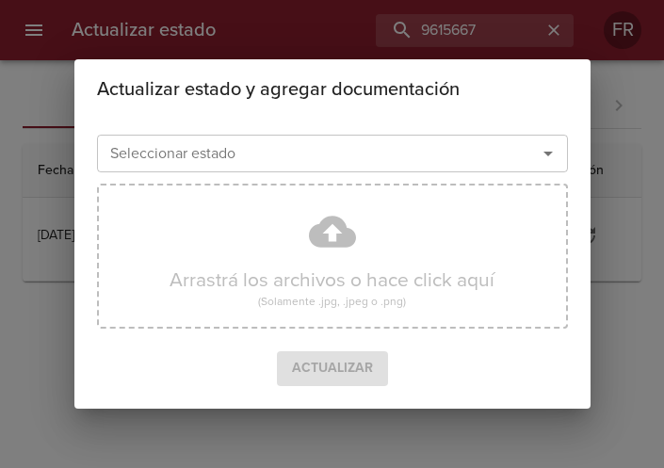
click at [550, 152] on icon "Abrir" at bounding box center [548, 153] width 23 height 23
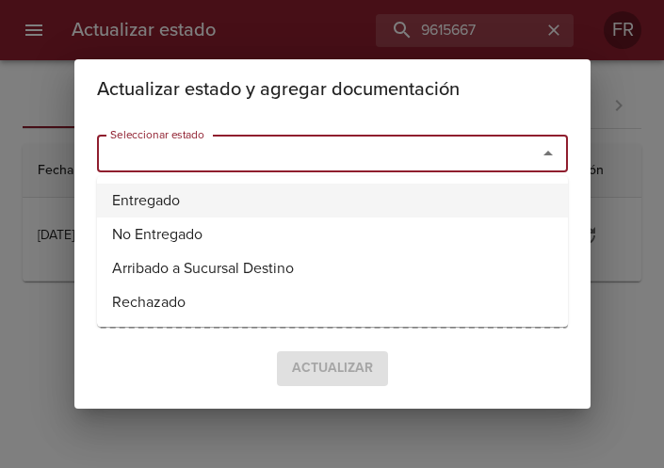
click at [421, 201] on li "Entregado" at bounding box center [332, 201] width 471 height 34
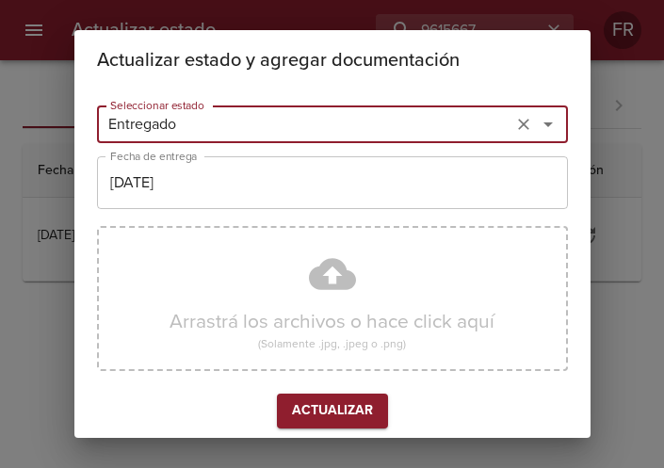
type input "Entregado"
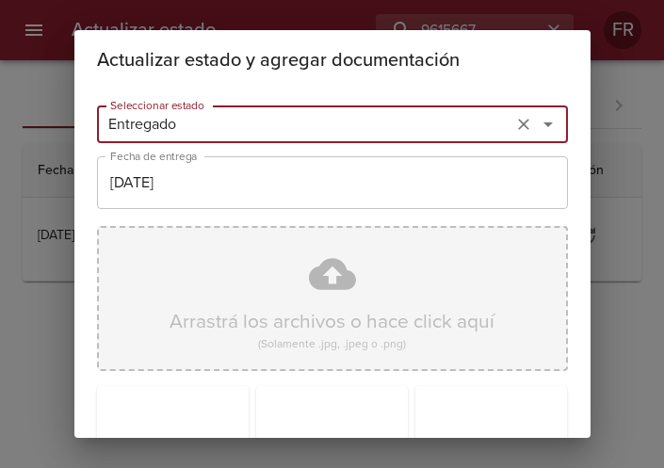
scroll to position [269, 0]
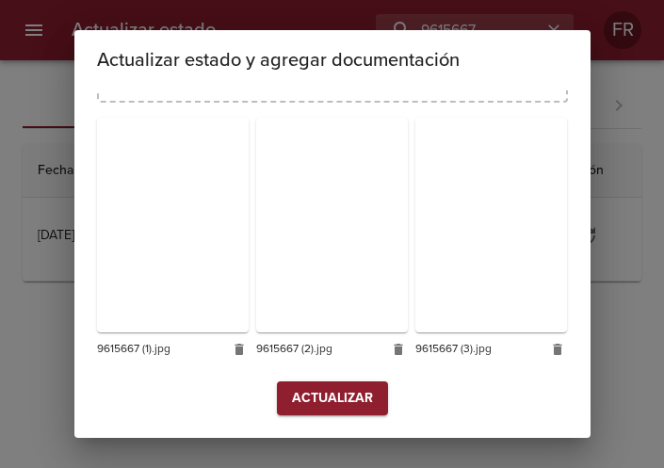
click at [306, 394] on span "Actualizar" at bounding box center [332, 399] width 81 height 24
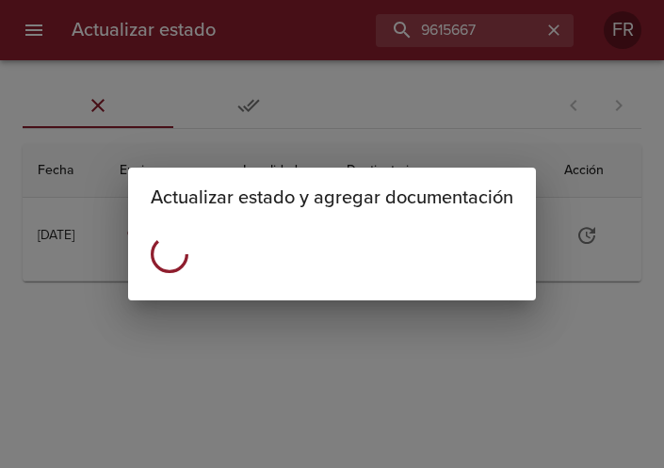
scroll to position [0, 0]
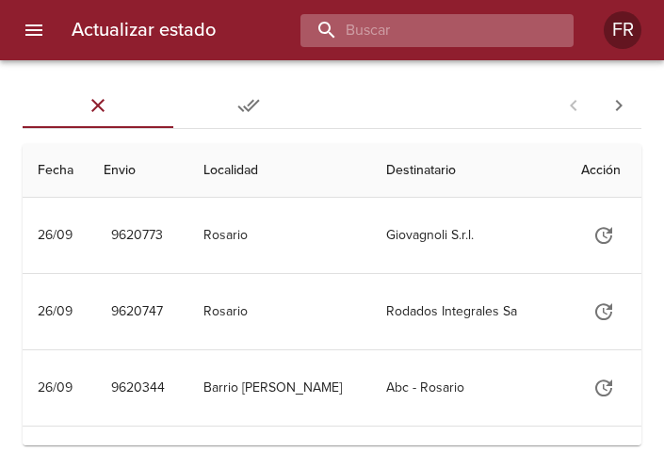
click at [412, 36] on input "buscar" at bounding box center [421, 30] width 241 height 33
type input "9615687"
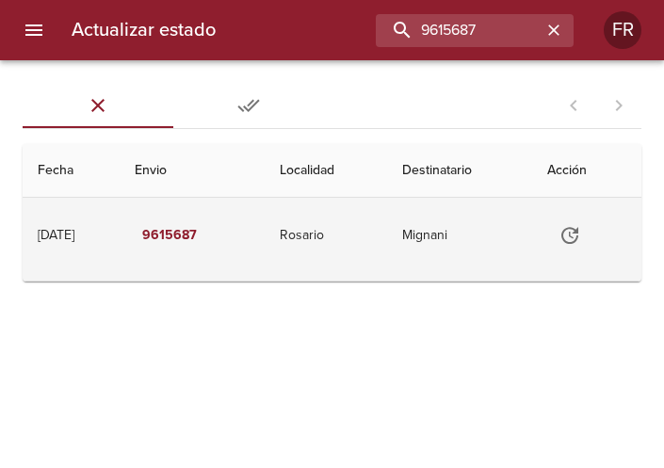
click at [579, 237] on icon "Tabla de envíos del cliente" at bounding box center [570, 235] width 17 height 17
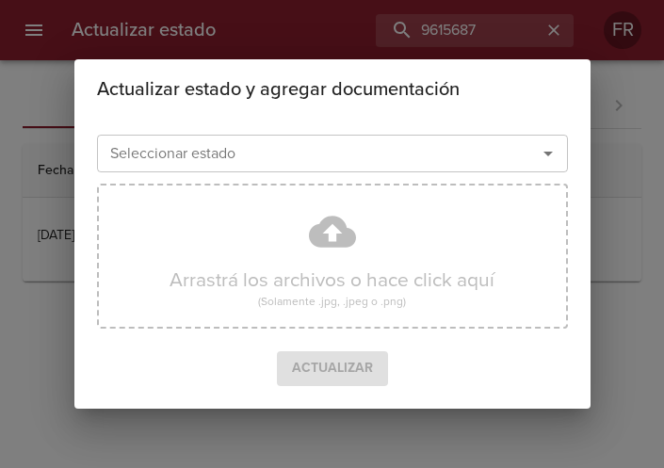
click at [556, 148] on icon "Abrir" at bounding box center [548, 153] width 23 height 23
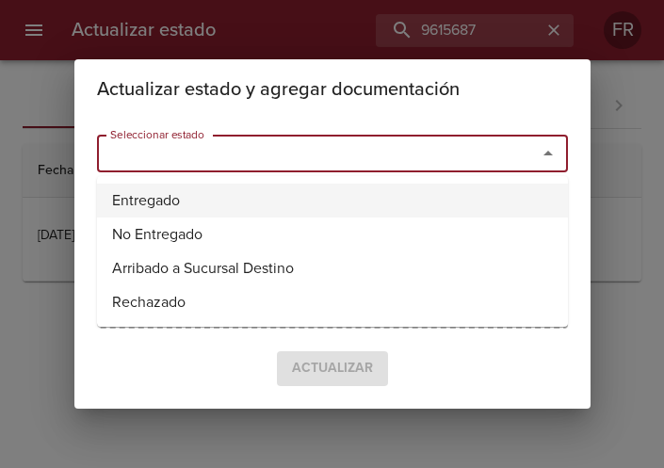
click at [341, 197] on li "Entregado" at bounding box center [332, 201] width 471 height 34
type input "Entregado"
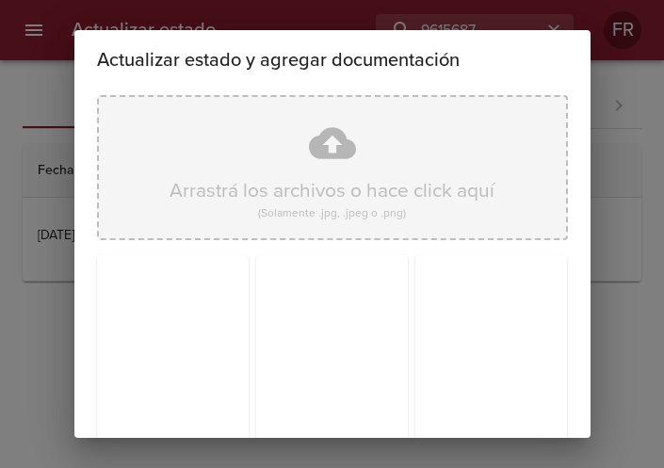
scroll to position [269, 0]
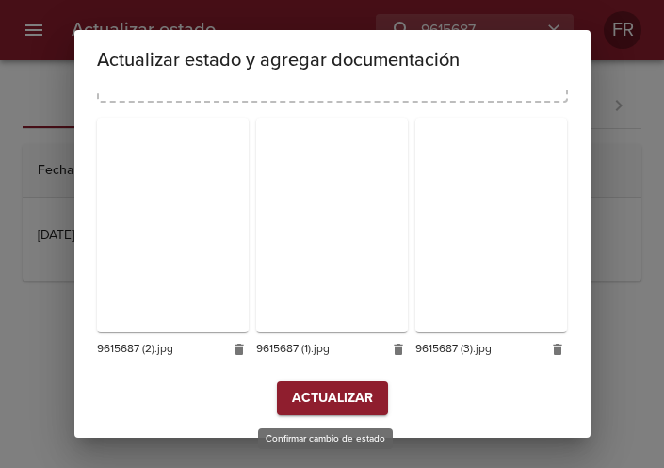
click at [292, 394] on span "Actualizar" at bounding box center [332, 399] width 81 height 24
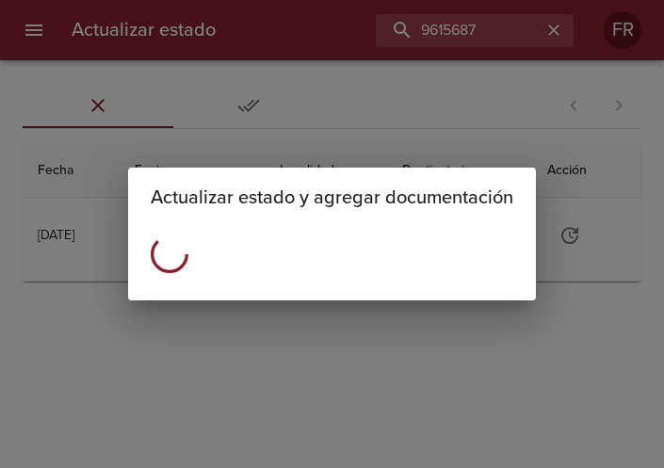
scroll to position [0, 0]
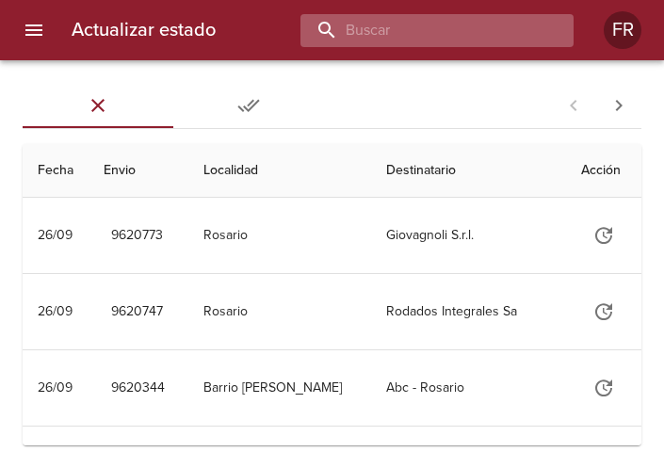
click at [455, 33] on input "buscar" at bounding box center [421, 30] width 241 height 33
type input "9615678"
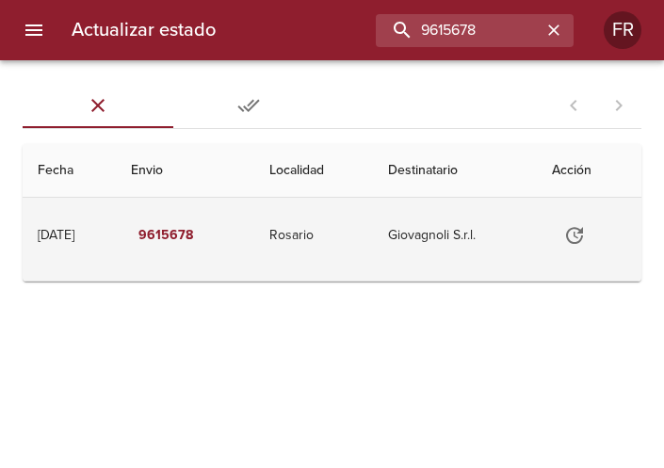
click at [574, 236] on icon "Tabla de envíos del cliente" at bounding box center [574, 235] width 17 height 17
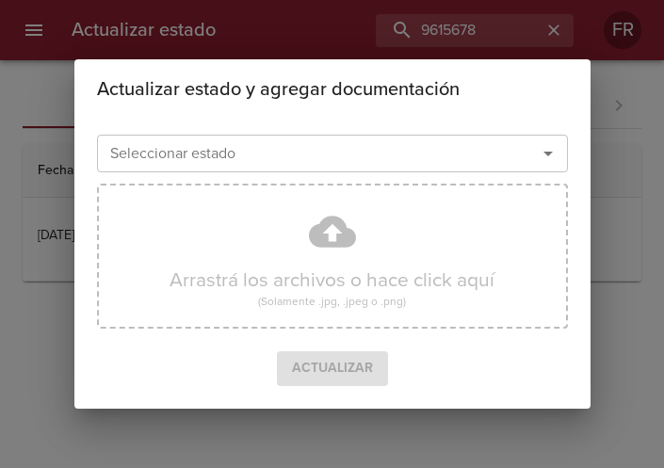
click at [545, 150] on icon "Abrir" at bounding box center [548, 153] width 23 height 23
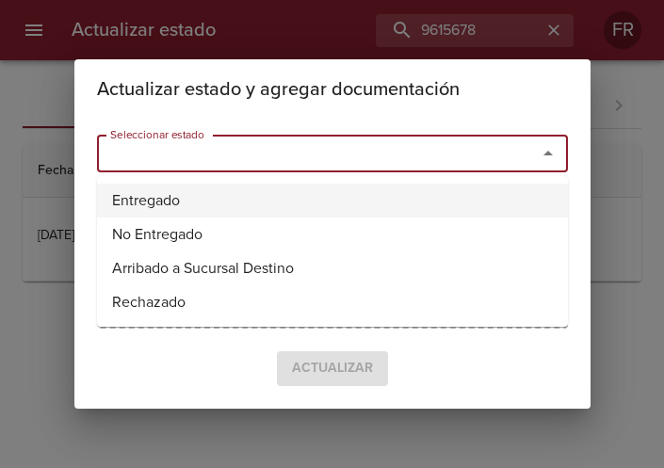
click at [308, 206] on li "Entregado" at bounding box center [332, 201] width 471 height 34
type input "Entregado"
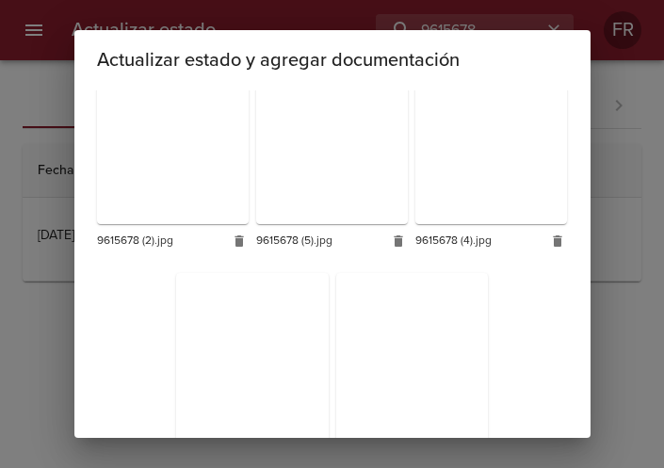
scroll to position [532, 0]
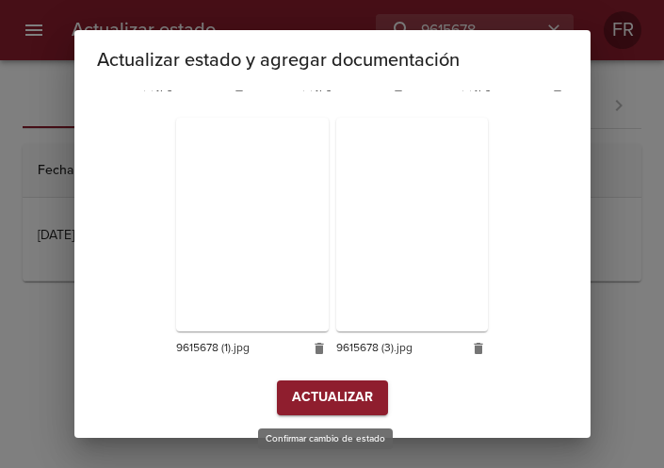
click at [323, 388] on span "Actualizar" at bounding box center [332, 398] width 81 height 24
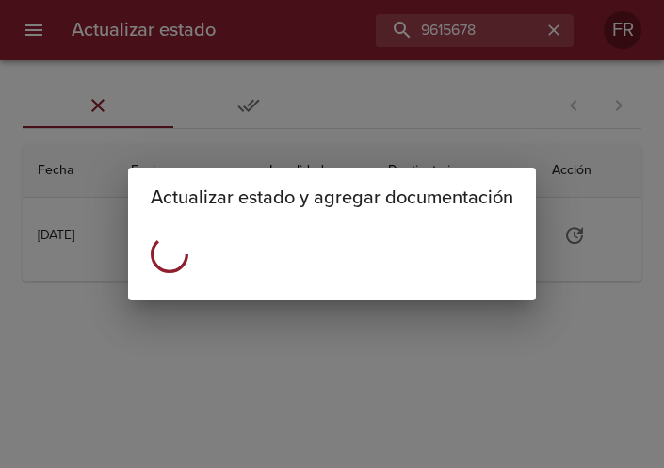
scroll to position [0, 0]
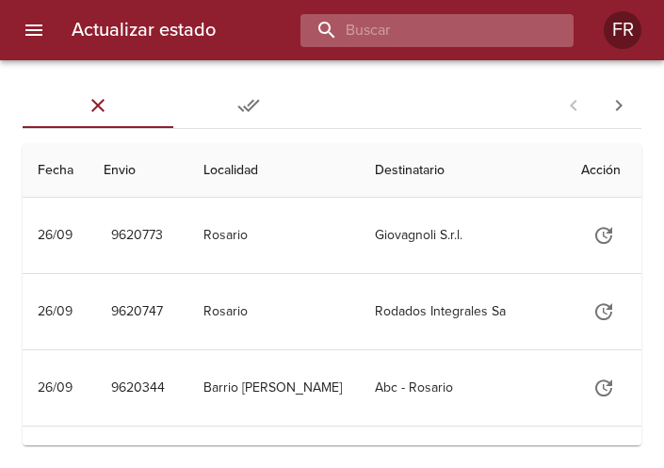
click at [409, 26] on input "buscar" at bounding box center [421, 30] width 241 height 33
type input "9615655"
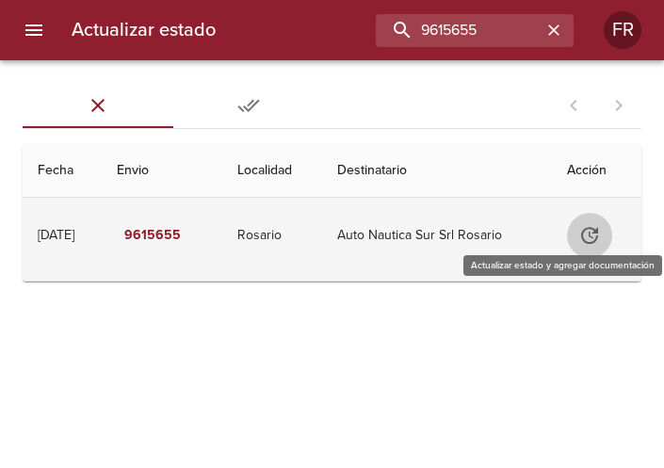
click at [596, 227] on icon "Tabla de envíos del cliente" at bounding box center [590, 235] width 23 height 23
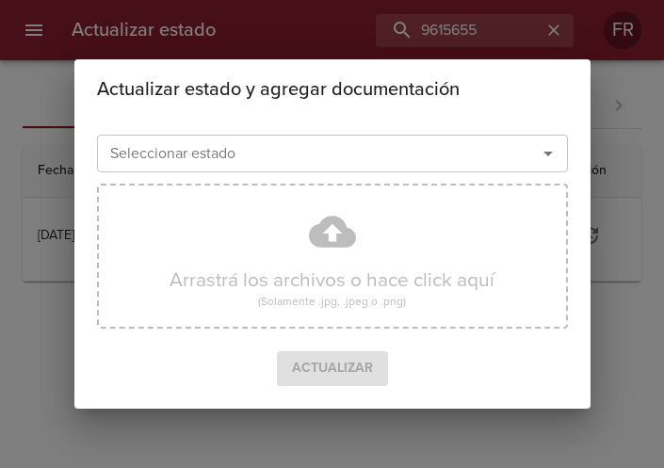
click at [546, 152] on icon "Abrir" at bounding box center [548, 153] width 23 height 23
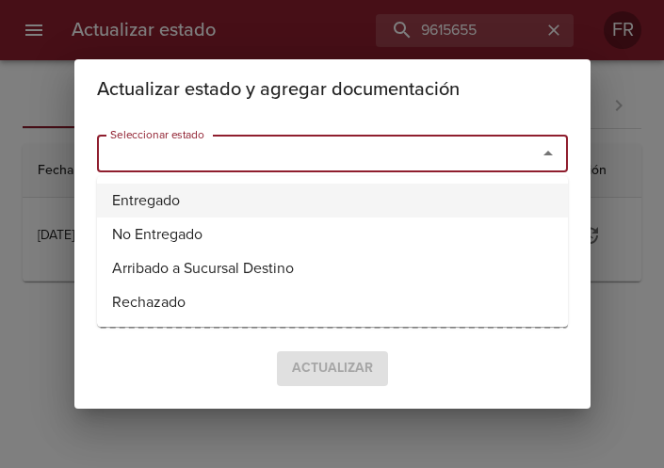
click at [318, 194] on li "Entregado" at bounding box center [332, 201] width 471 height 34
type input "Entregado"
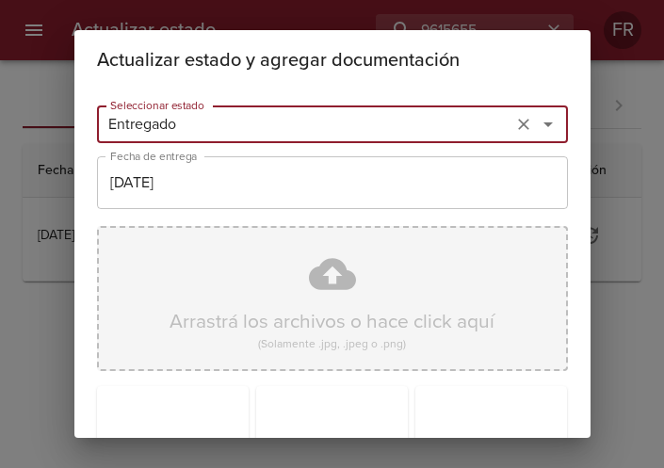
scroll to position [269, 0]
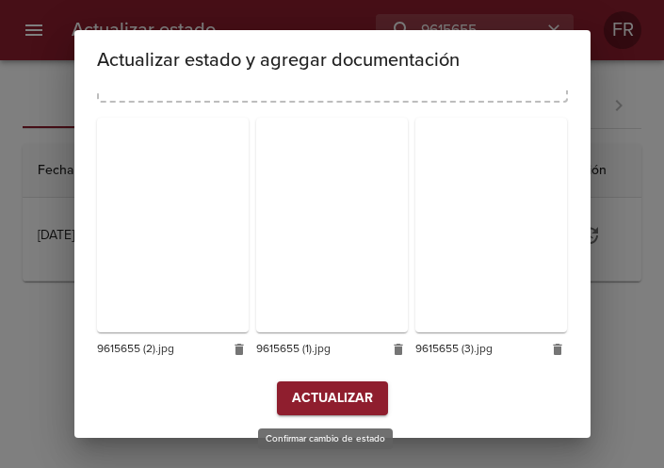
click at [326, 397] on span "Actualizar" at bounding box center [332, 399] width 81 height 24
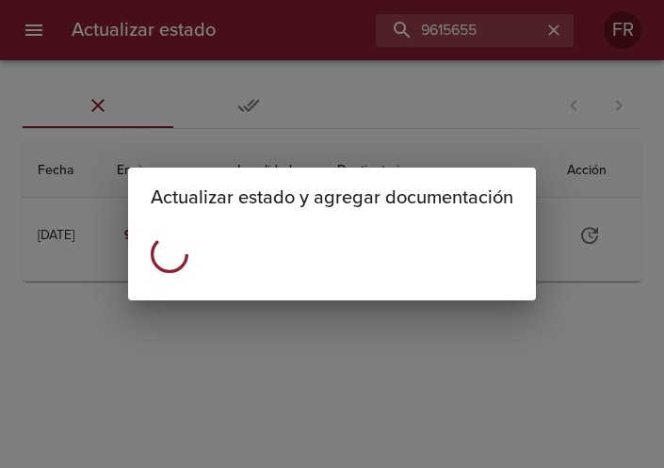
scroll to position [0, 0]
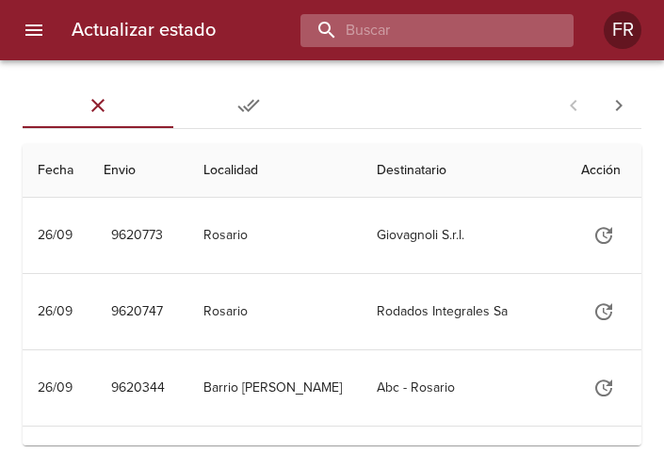
click at [414, 34] on input "buscar" at bounding box center [421, 30] width 241 height 33
type input "9615691"
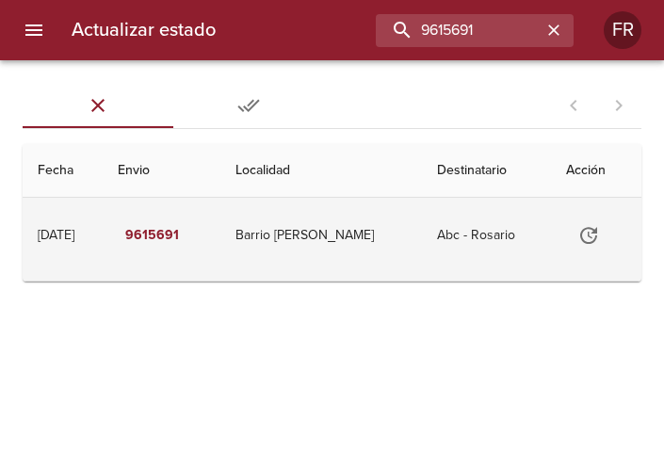
click at [589, 233] on icon "Tabla de envíos del cliente" at bounding box center [588, 235] width 17 height 17
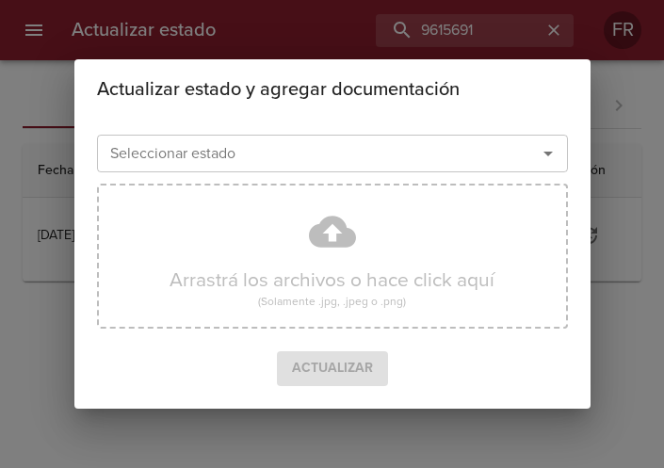
click at [544, 154] on icon "Abrir" at bounding box center [548, 153] width 23 height 23
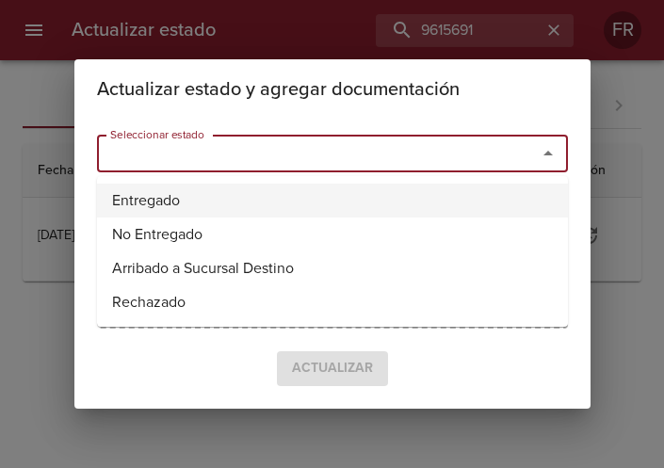
click at [383, 206] on li "Entregado" at bounding box center [332, 201] width 471 height 34
type input "Entregado"
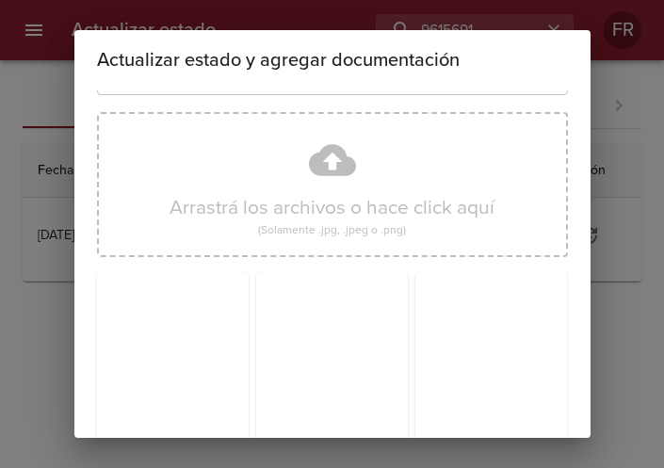
scroll to position [269, 0]
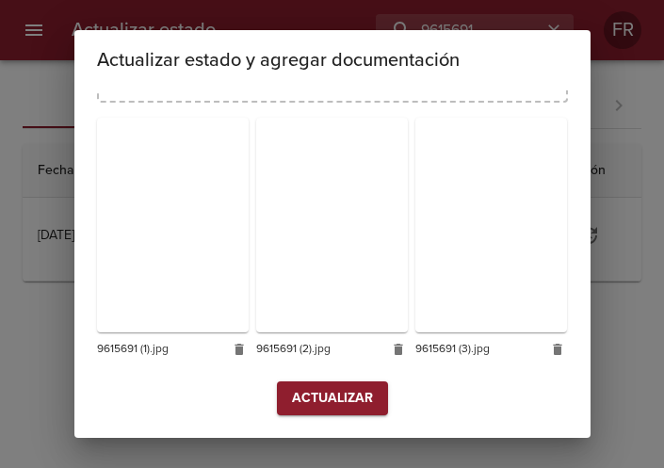
click at [352, 399] on span "Actualizar" at bounding box center [332, 399] width 81 height 24
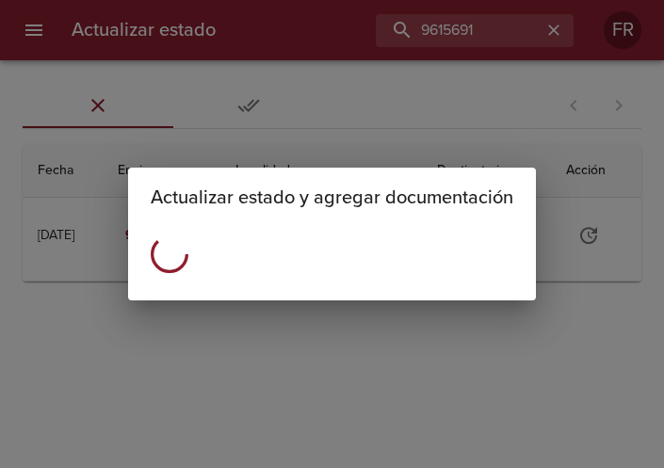
scroll to position [0, 0]
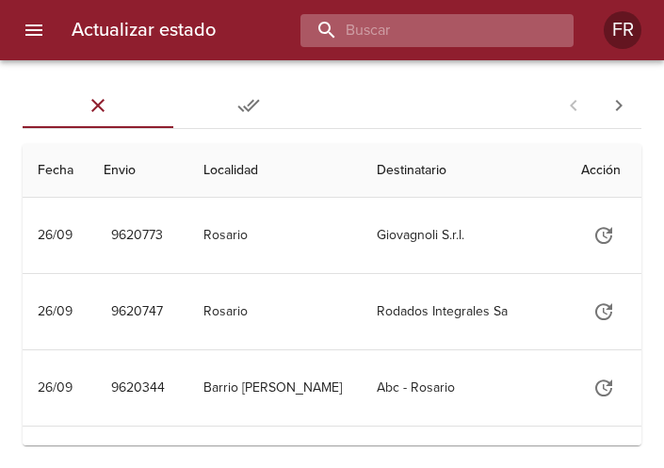
click at [483, 24] on input "buscar" at bounding box center [421, 30] width 241 height 33
type input "9078213"
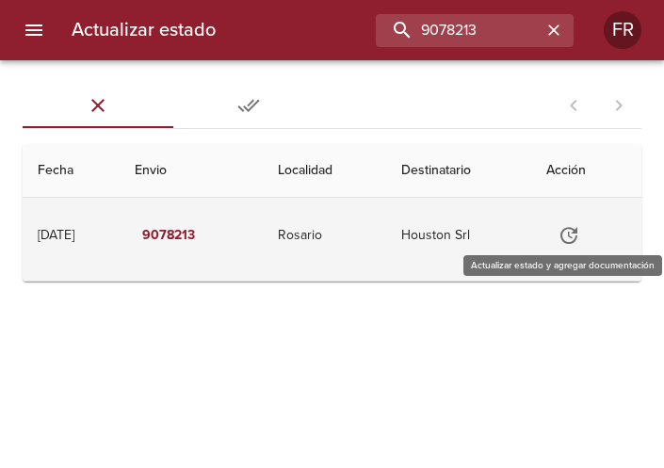
click at [578, 234] on icon "Tabla de envíos del cliente" at bounding box center [569, 235] width 17 height 17
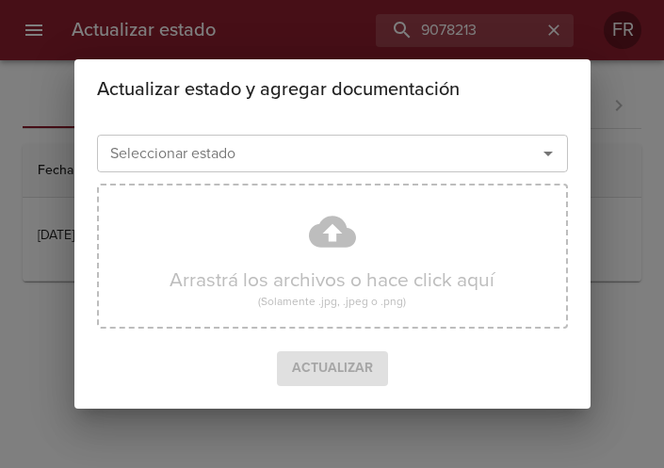
click at [535, 154] on button "Abrir" at bounding box center [548, 153] width 26 height 26
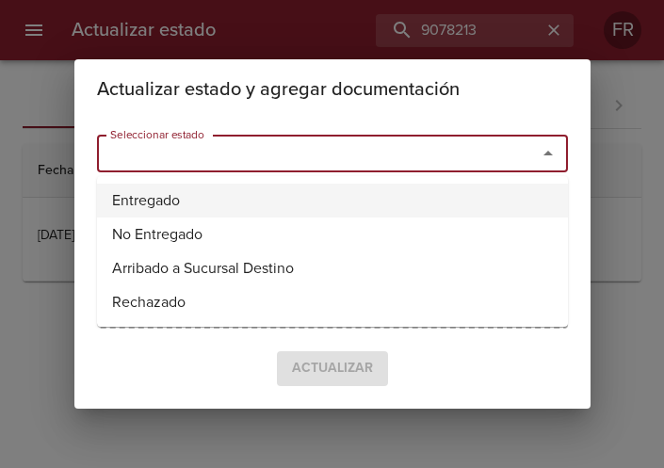
click at [192, 193] on li "Entregado" at bounding box center [332, 201] width 471 height 34
type input "Entregado"
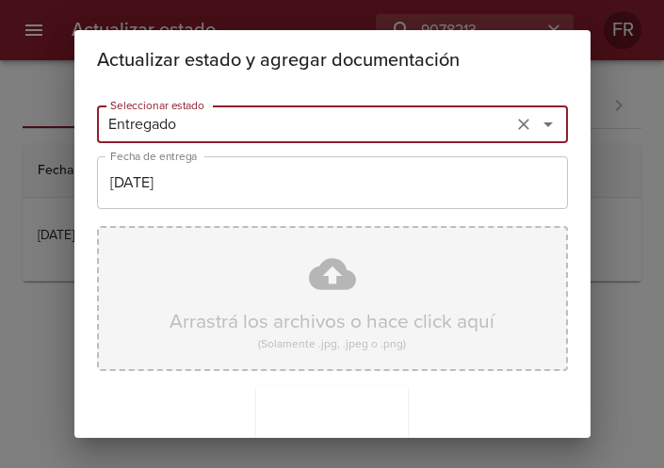
scroll to position [269, 0]
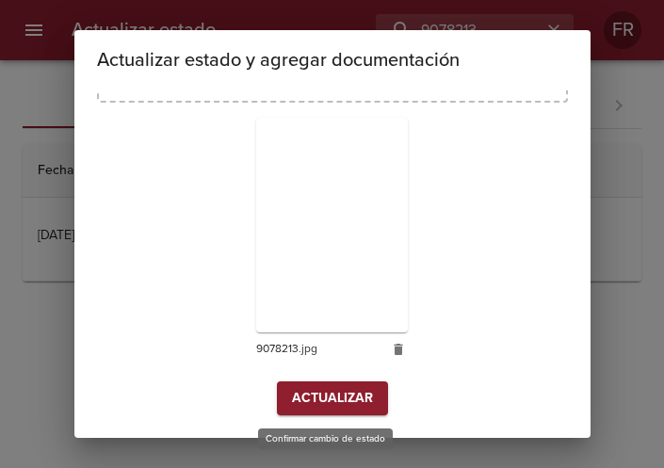
click at [330, 388] on span "Actualizar" at bounding box center [332, 399] width 81 height 24
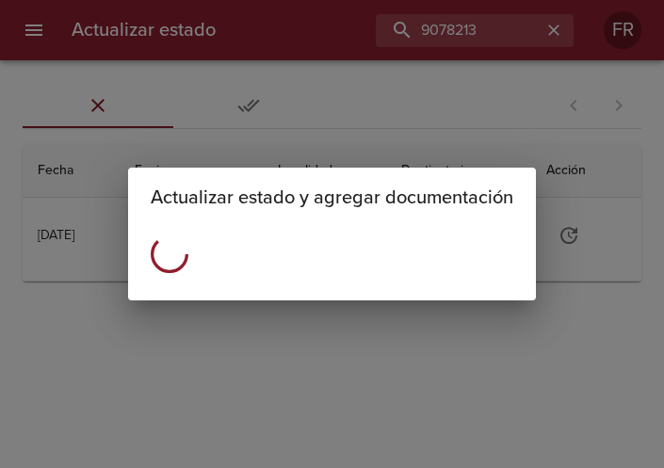
scroll to position [0, 0]
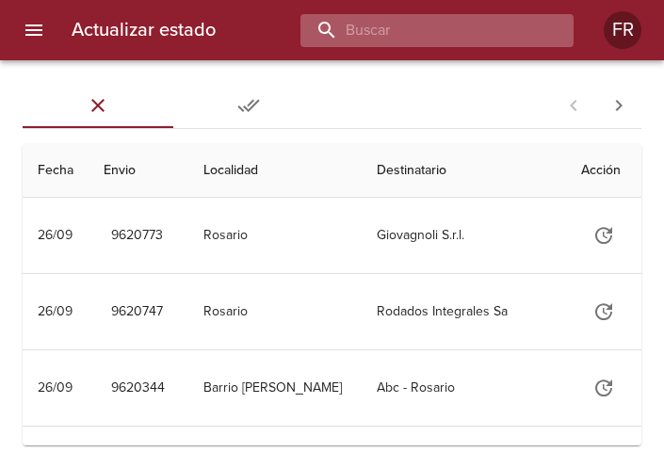
click at [437, 34] on input "buscar" at bounding box center [421, 30] width 241 height 33
type input "9619043"
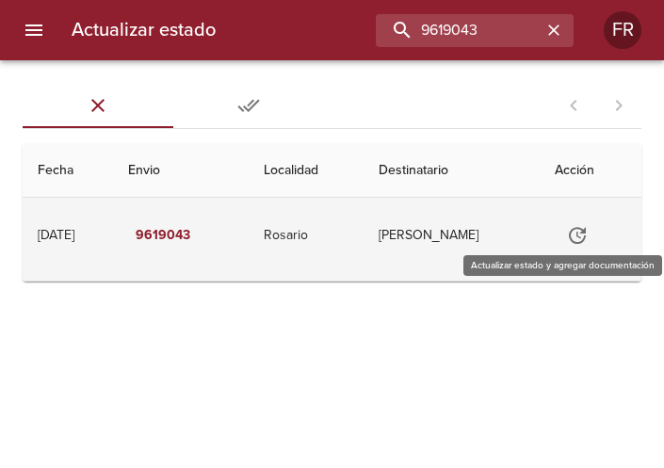
click at [577, 251] on button "Tabla de envíos del cliente" at bounding box center [577, 235] width 45 height 45
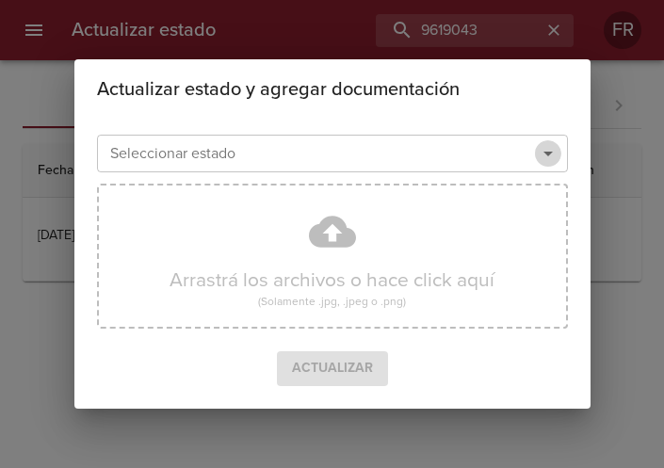
click at [542, 145] on icon "Abrir" at bounding box center [548, 153] width 23 height 23
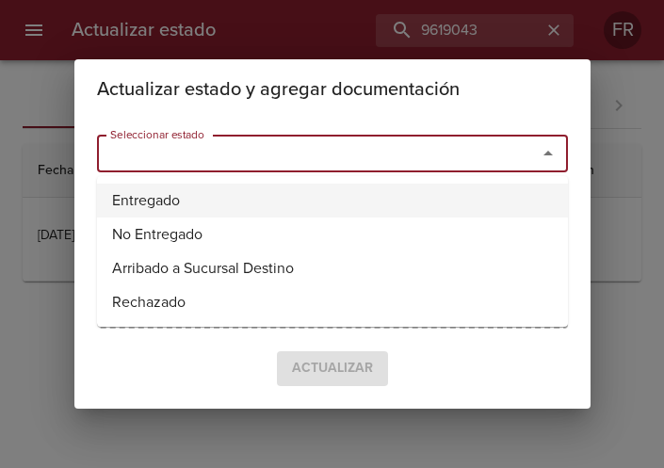
click at [237, 204] on li "Entregado" at bounding box center [332, 201] width 471 height 34
type input "Entregado"
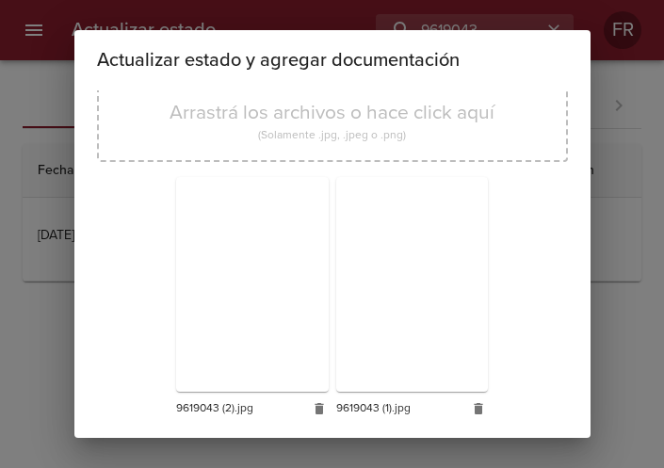
scroll to position [269, 0]
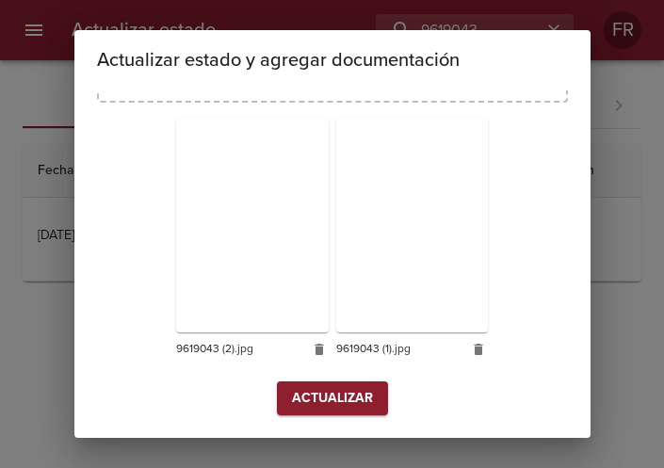
click at [303, 383] on button "Actualizar" at bounding box center [332, 399] width 111 height 35
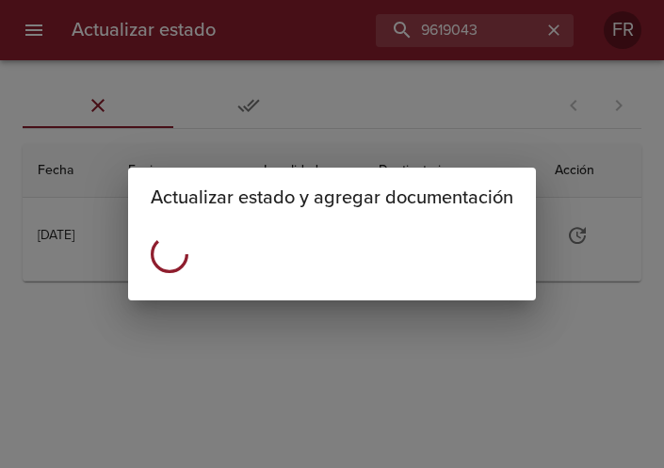
scroll to position [0, 0]
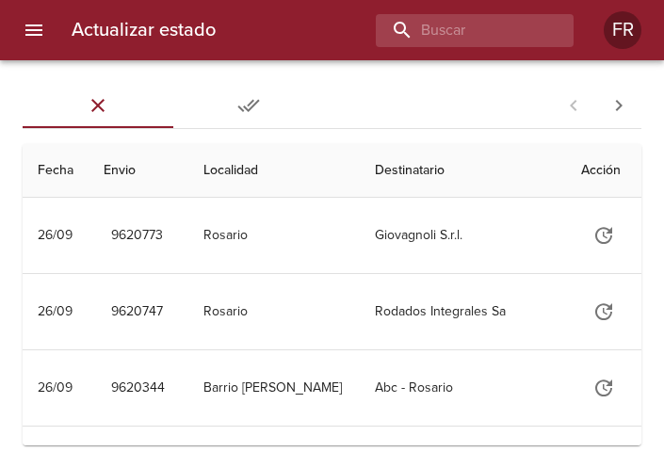
click at [371, 41] on div at bounding box center [402, 30] width 343 height 33
